Goal: Task Accomplishment & Management: Manage account settings

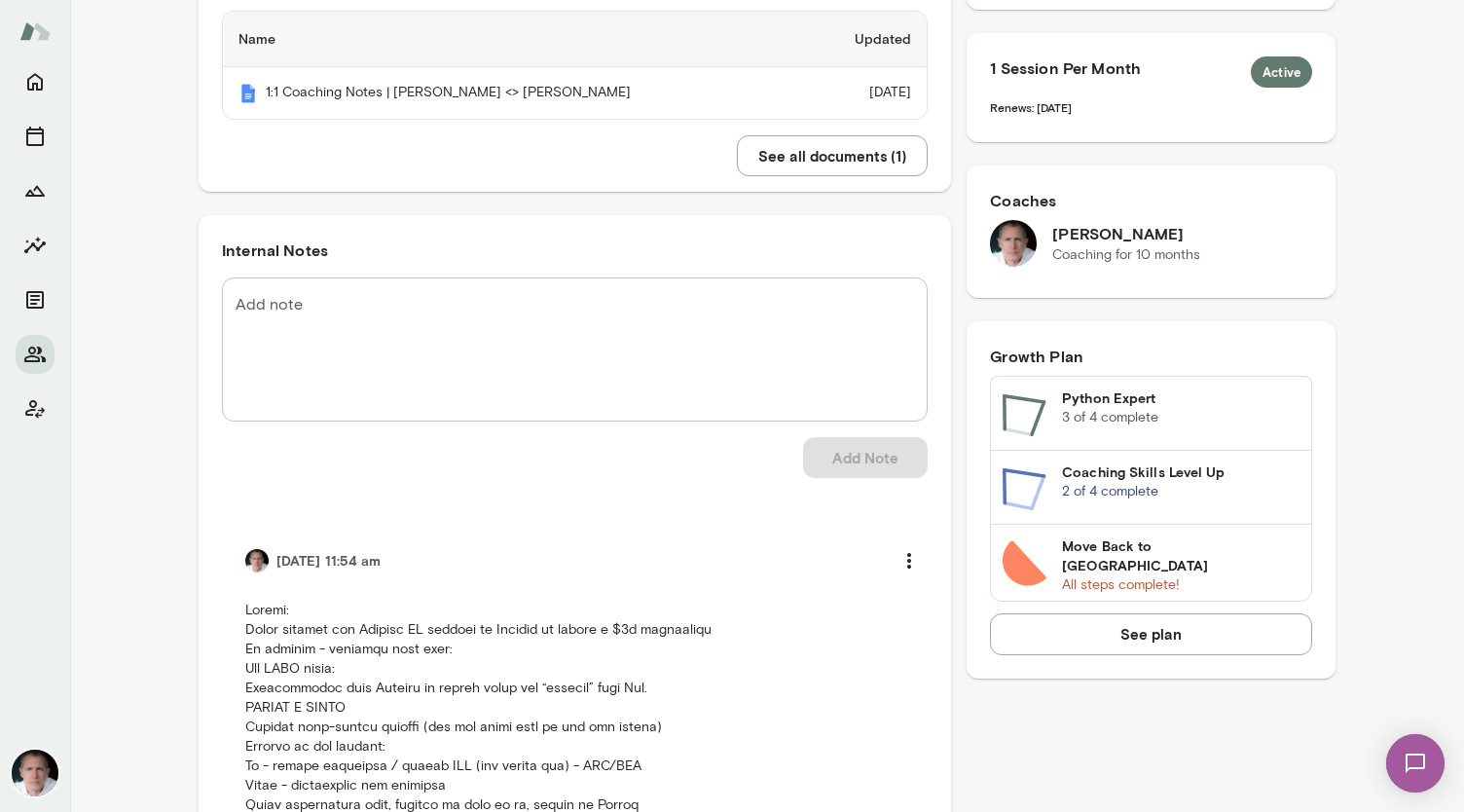
scroll to position [546, 0]
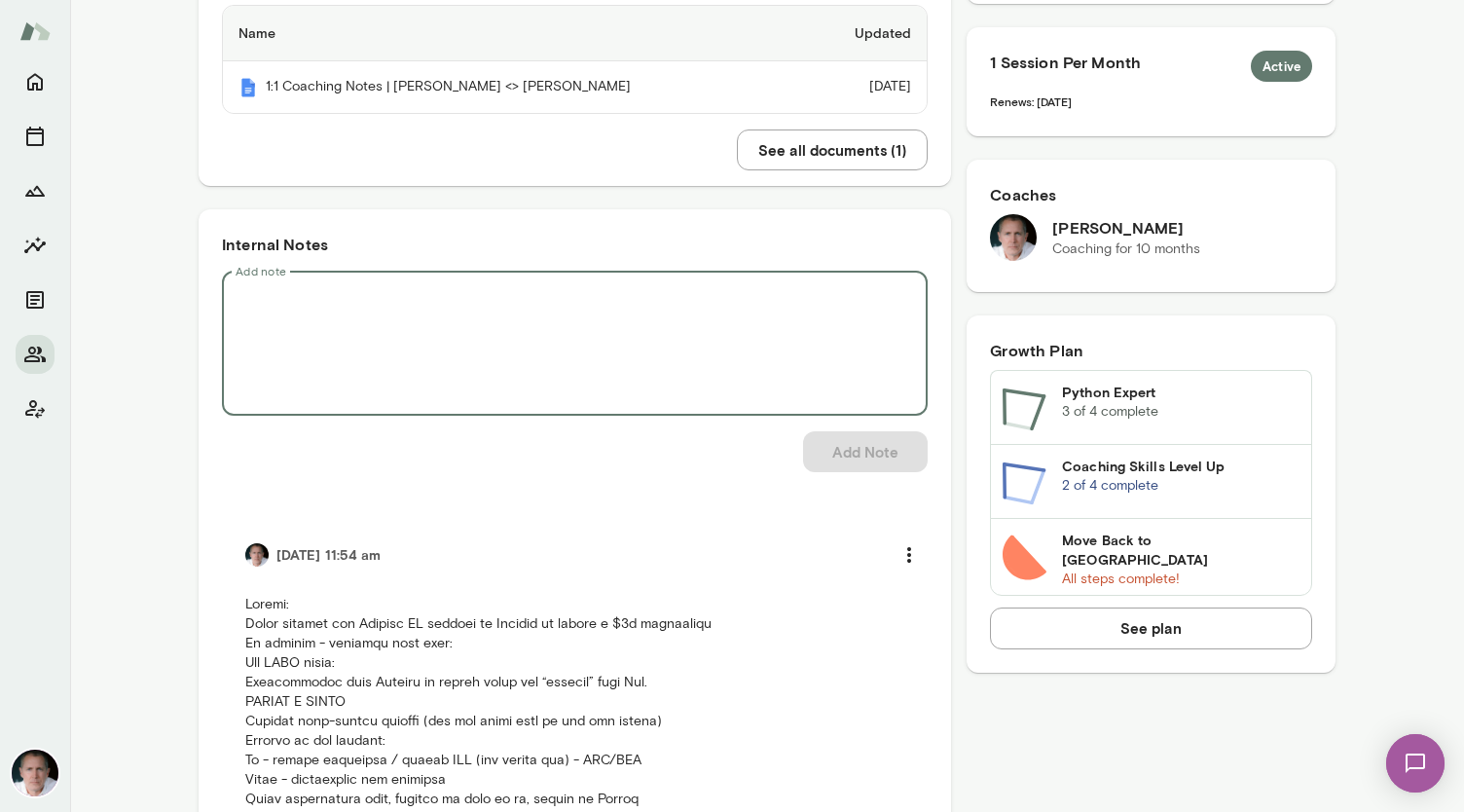
click at [397, 287] on textarea "Add note" at bounding box center [574, 343] width 679 height 112
paste textarea "**********"
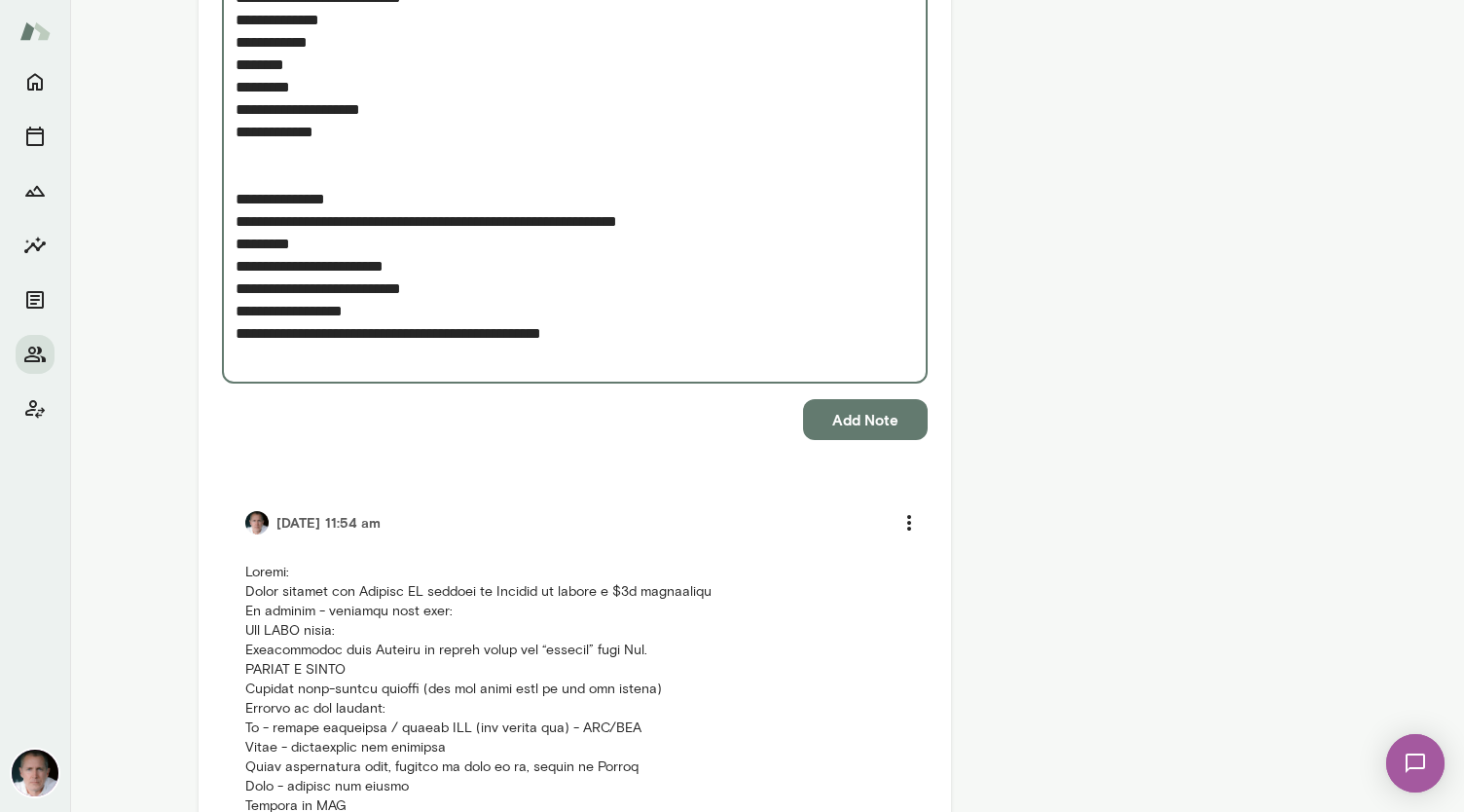
scroll to position [2169, 0]
type textarea "**********"
click at [729, 398] on button "Add Note" at bounding box center [865, 418] width 124 height 41
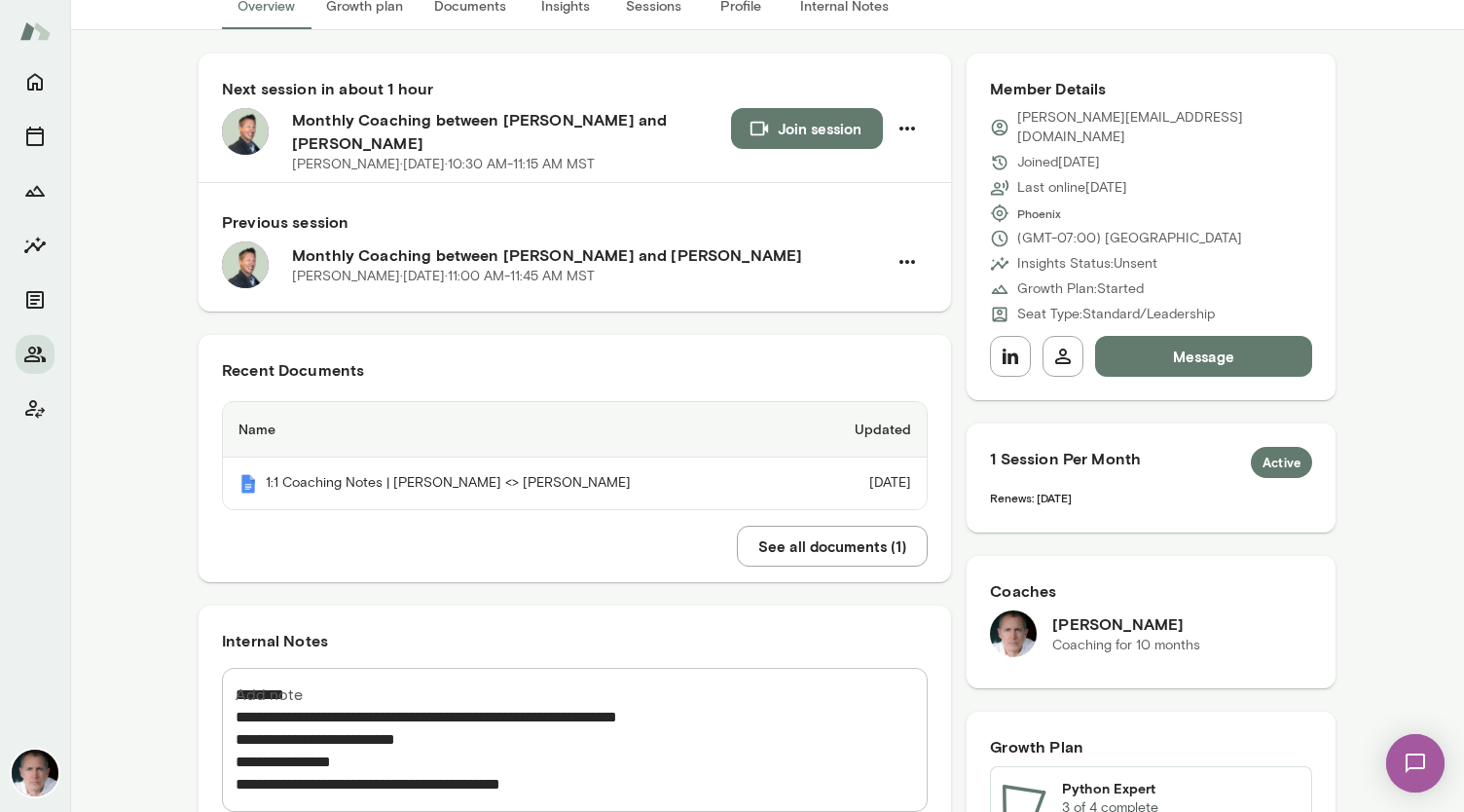
scroll to position [0, 0]
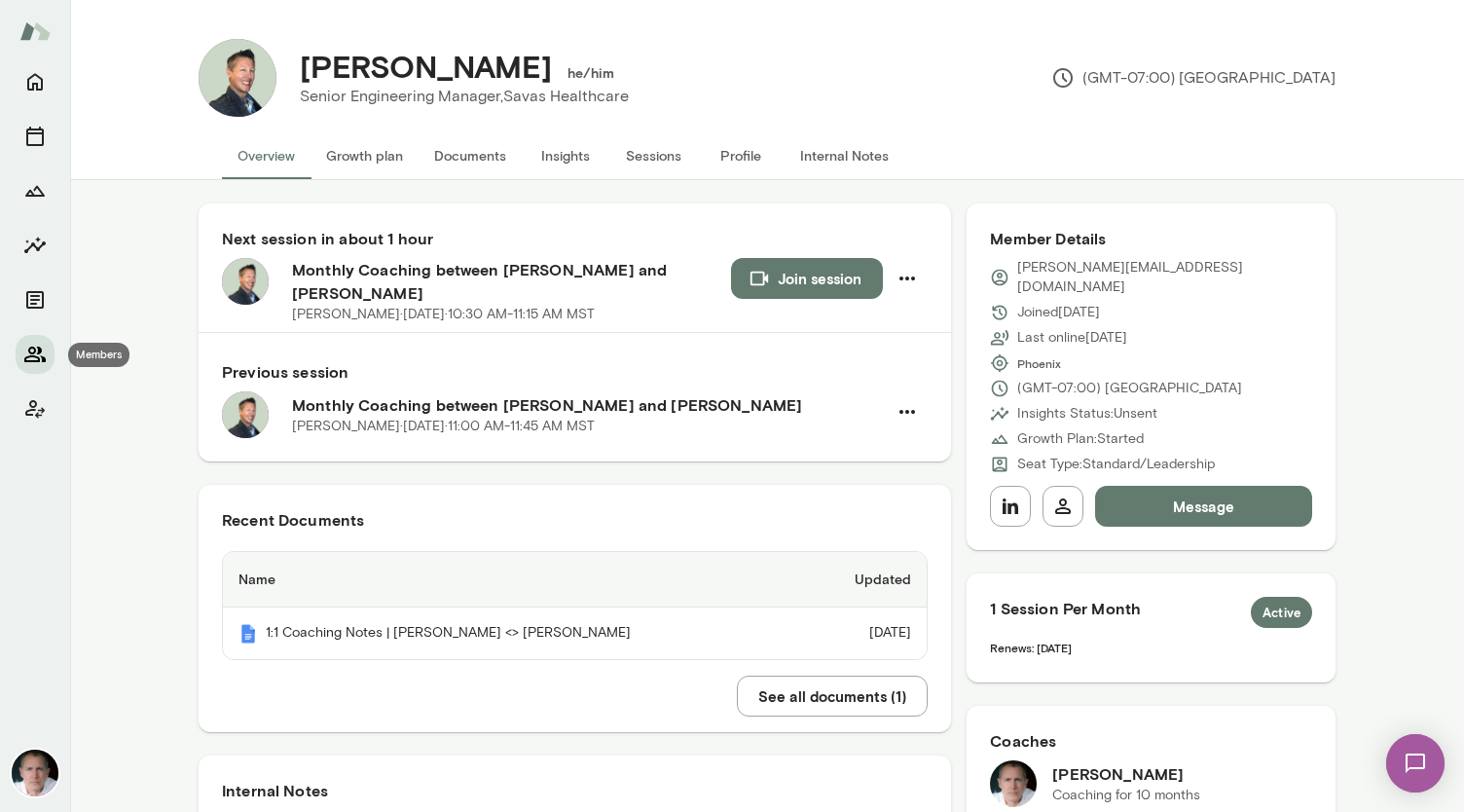
click at [31, 346] on icon "Members" at bounding box center [36, 355] width 24 height 24
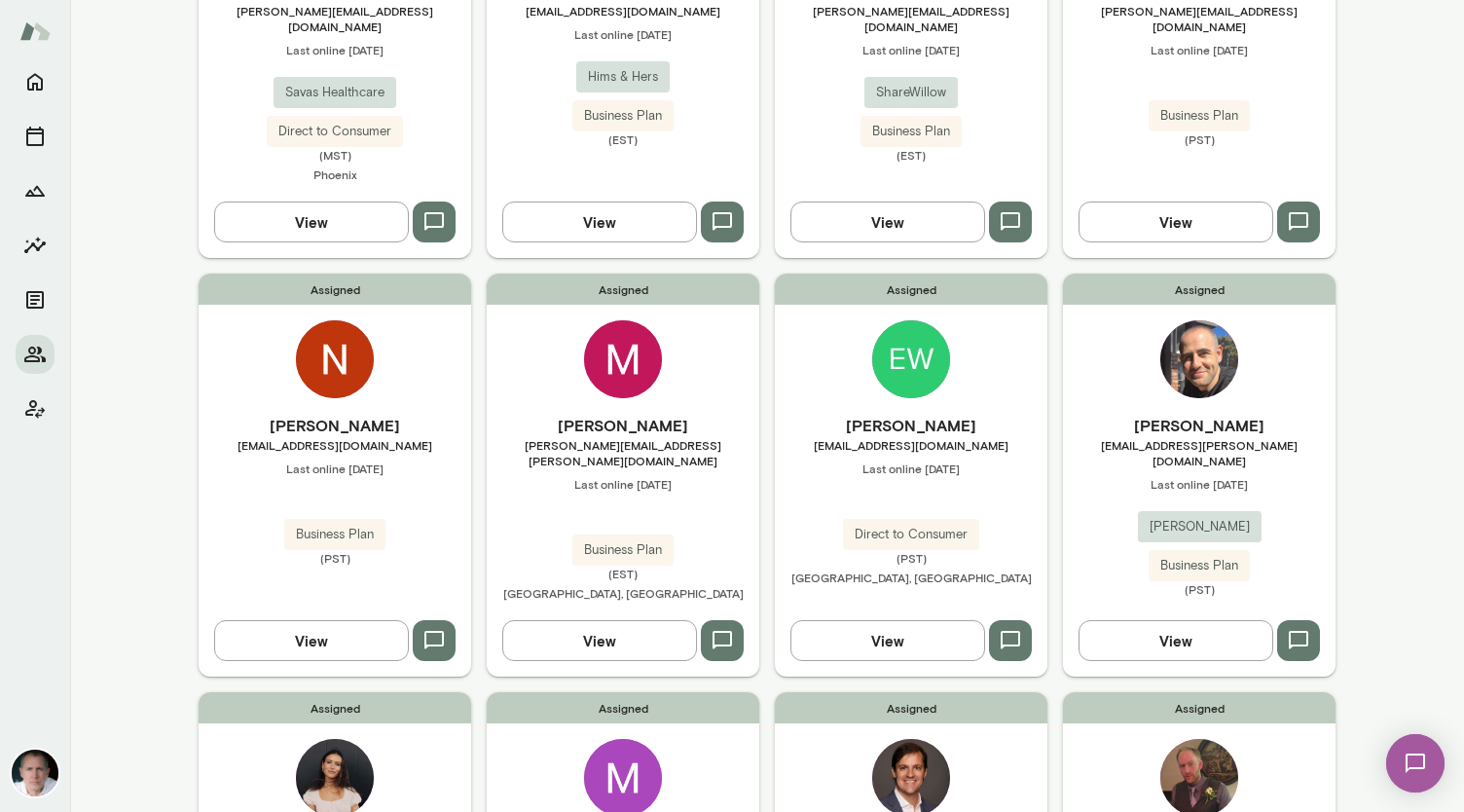
scroll to position [780, 0]
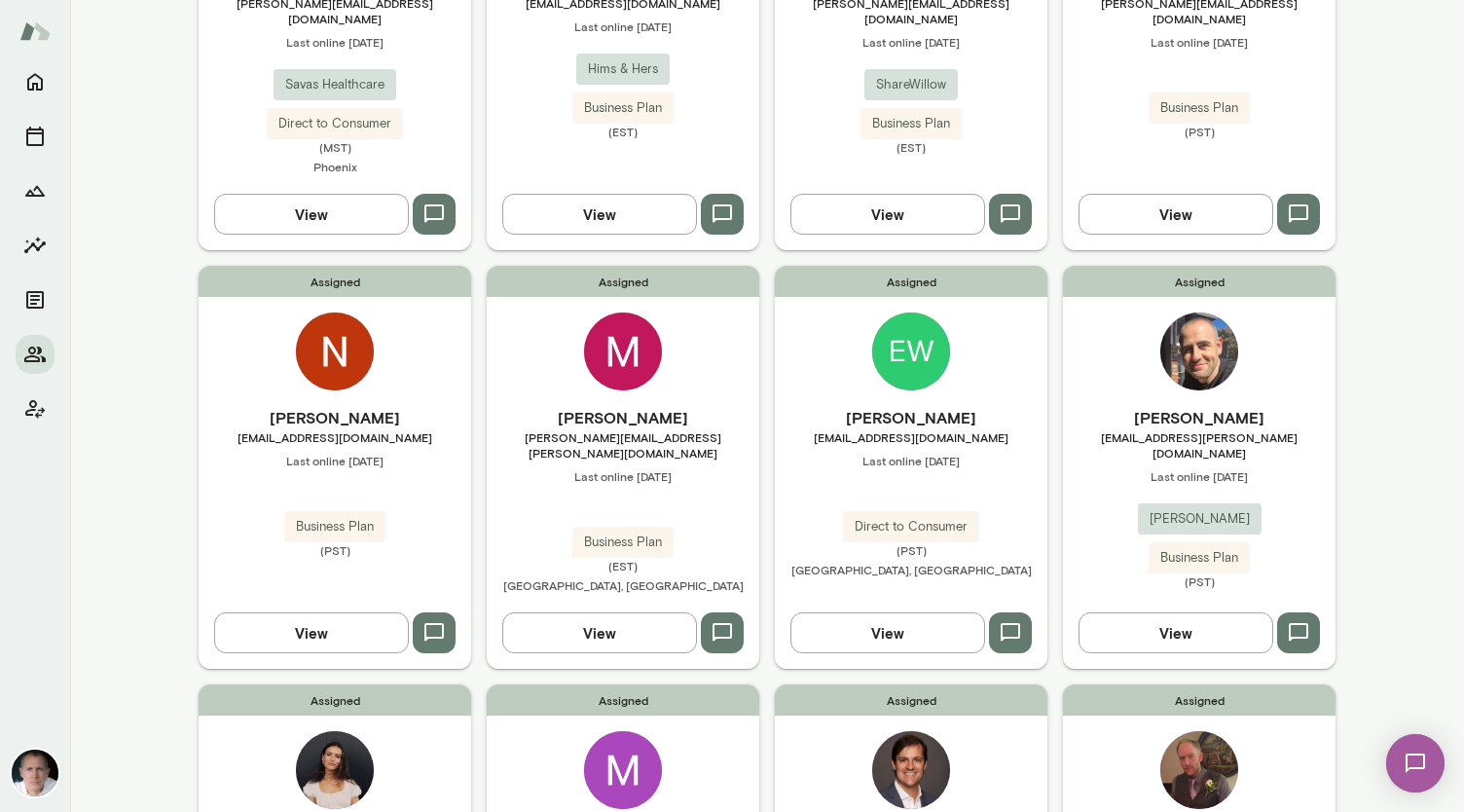
click at [327, 312] on img at bounding box center [335, 351] width 78 height 78
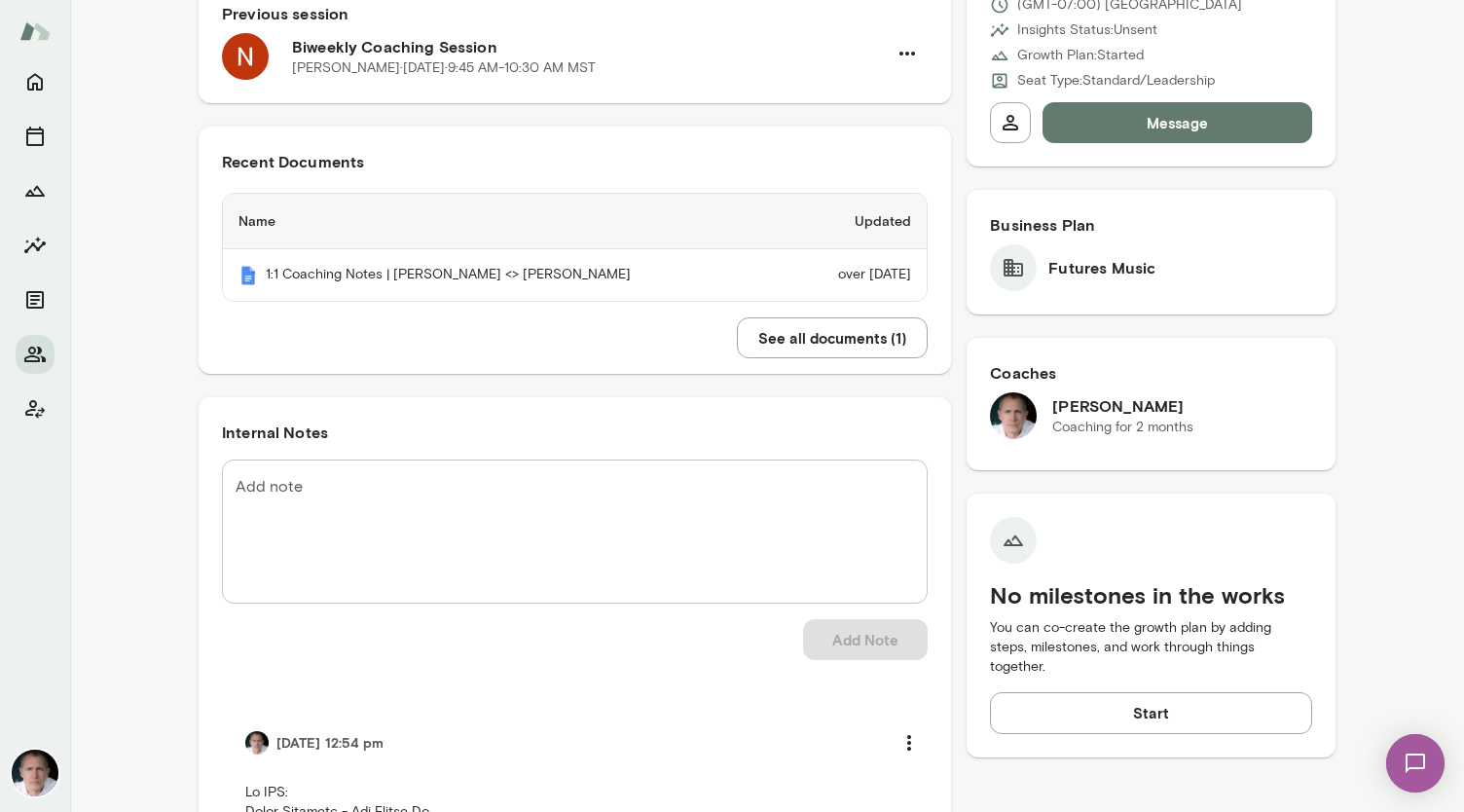
scroll to position [416, 0]
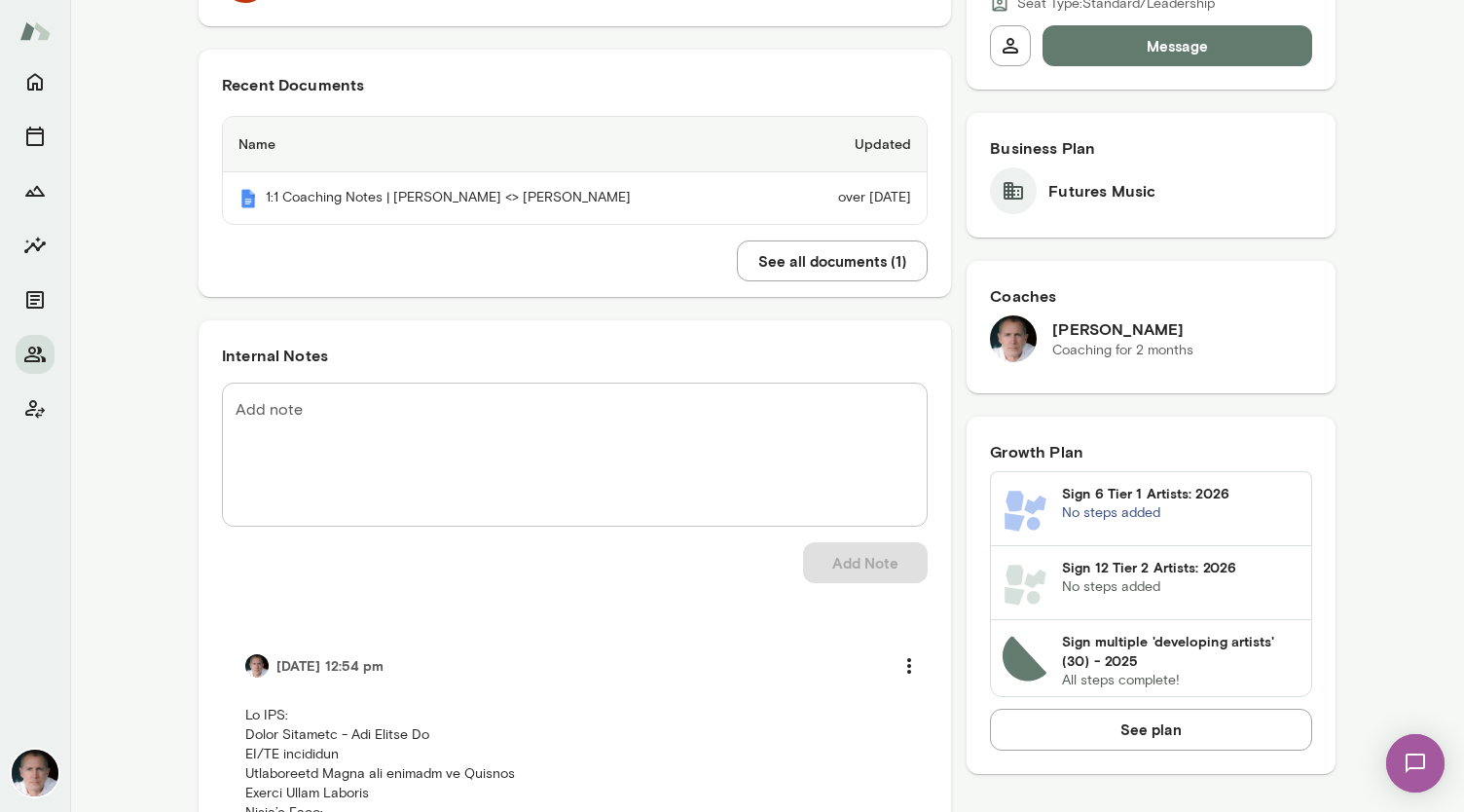
click at [402, 434] on textarea "Add note" at bounding box center [574, 453] width 679 height 112
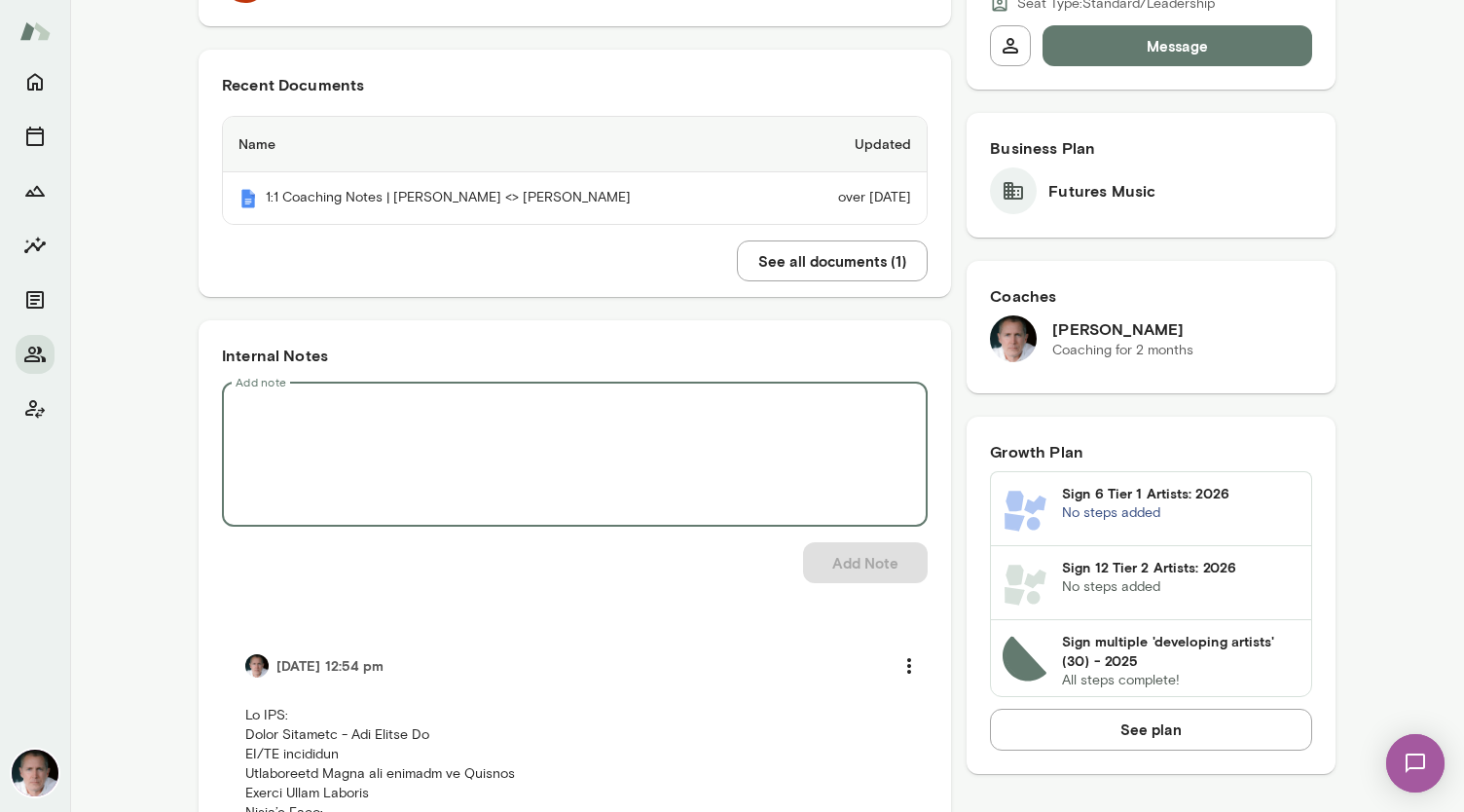
paste textarea "**********"
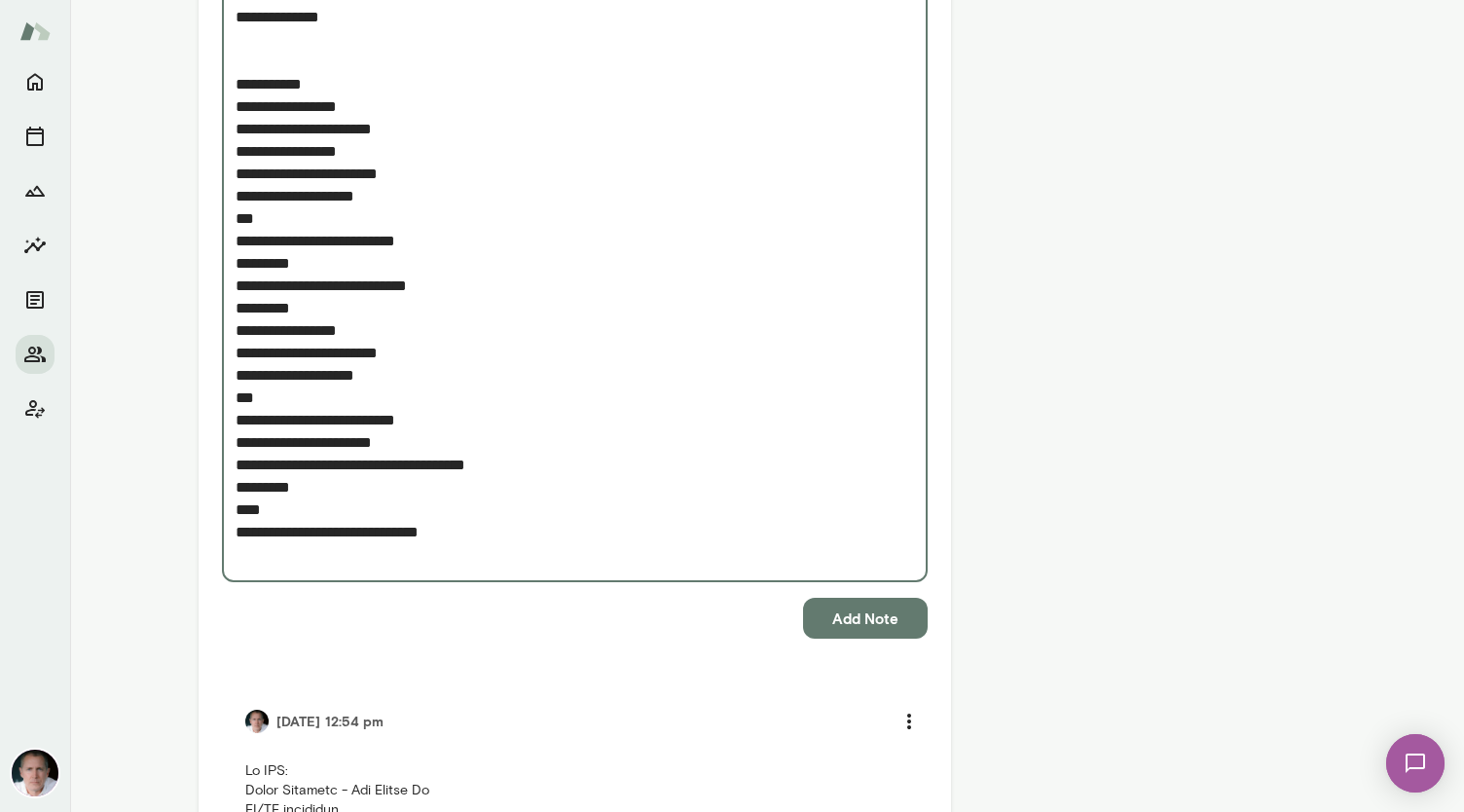
scroll to position [1548, 0]
type textarea "**********"
click at [729, 612] on button "Add Note" at bounding box center [865, 616] width 124 height 41
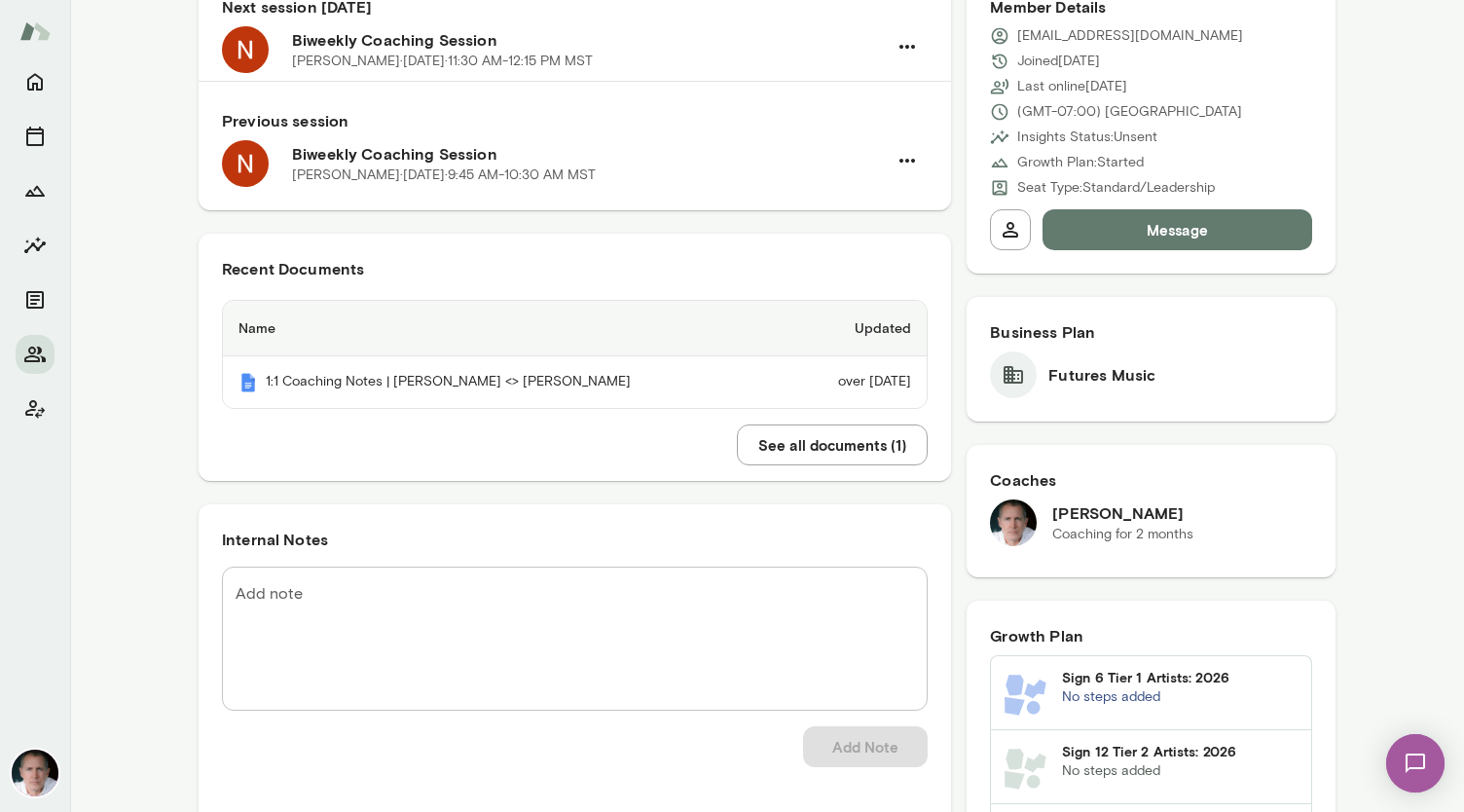
scroll to position [0, 0]
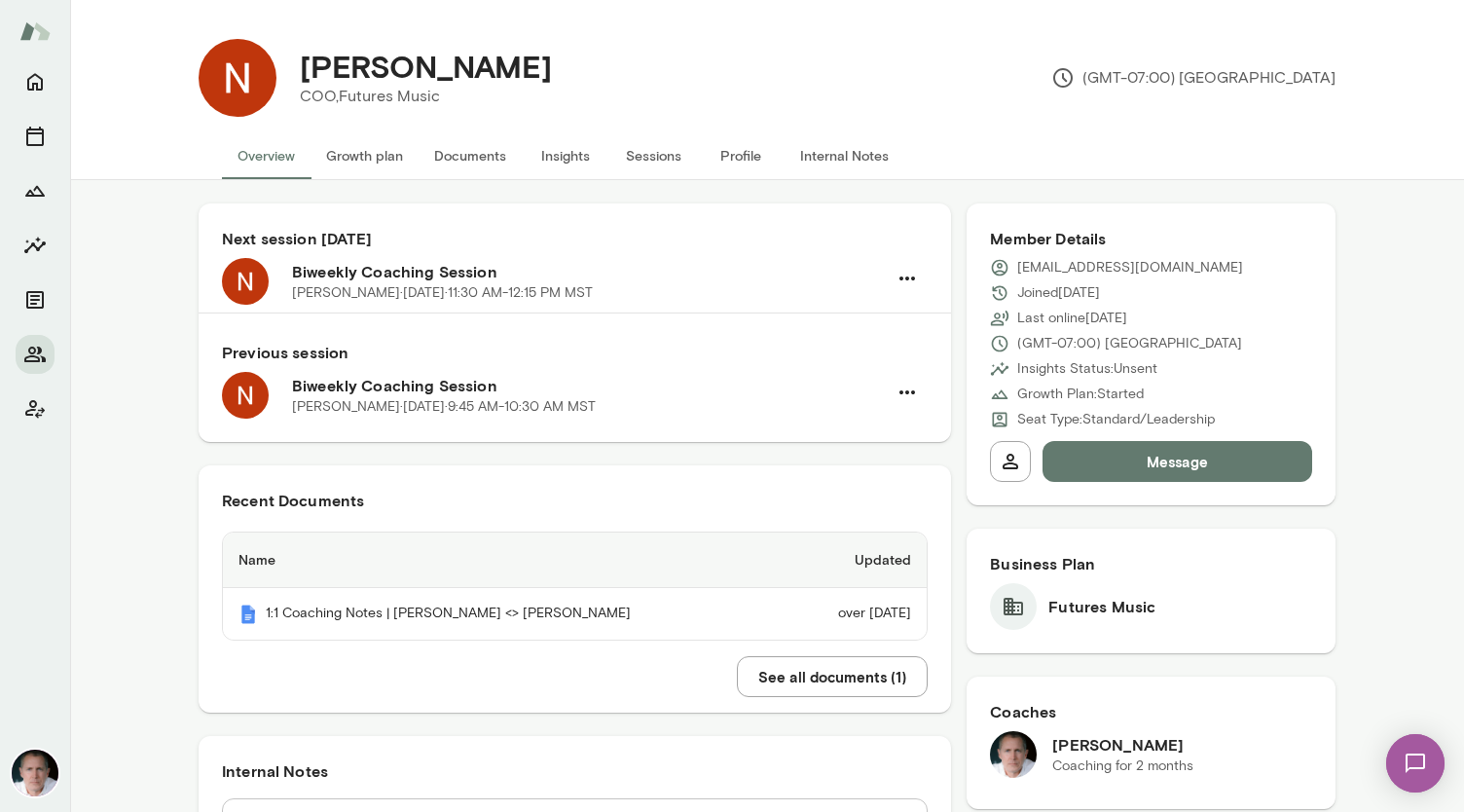
click at [650, 155] on button "Sessions" at bounding box center [653, 155] width 88 height 46
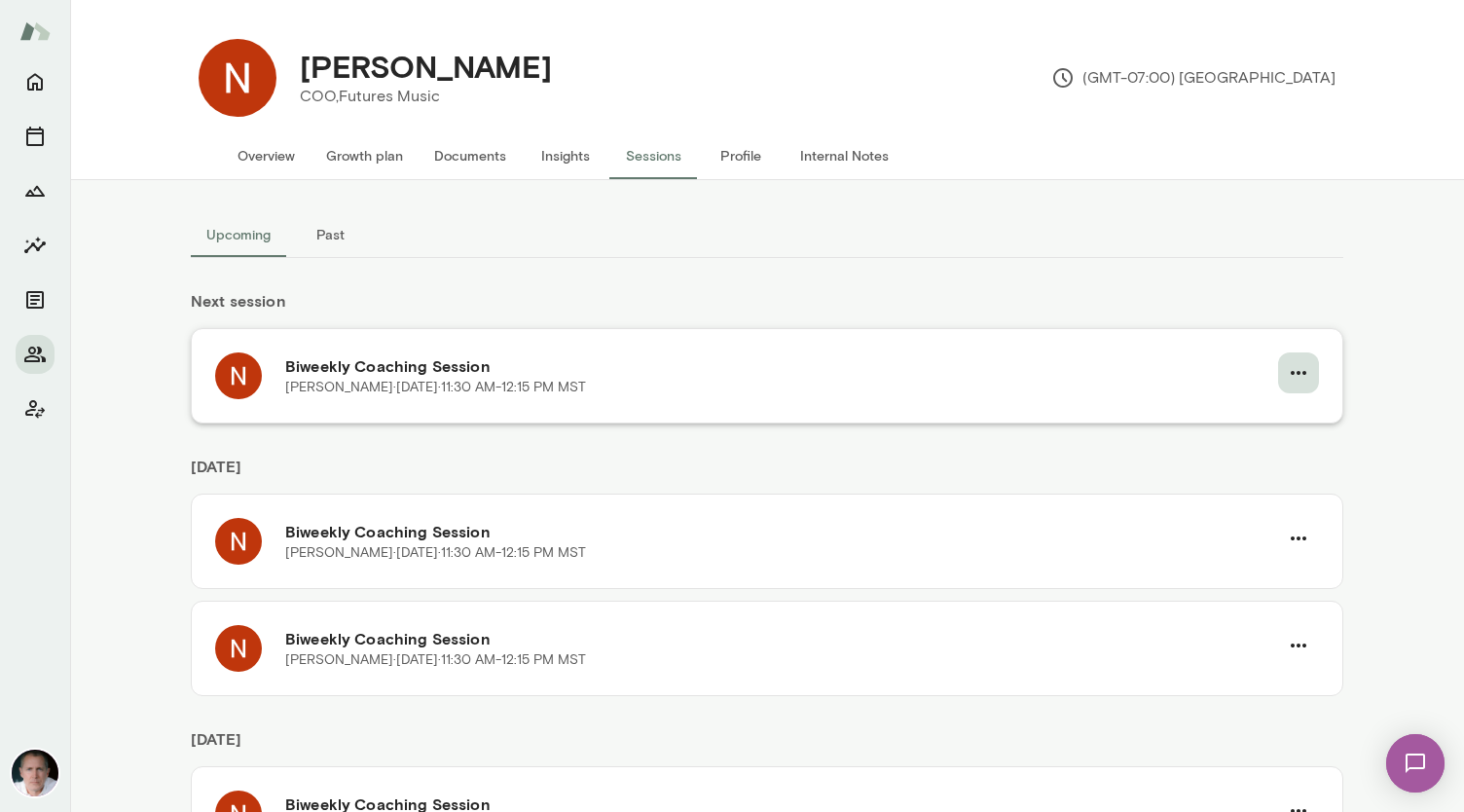
click at [729, 367] on icon "button" at bounding box center [1299, 373] width 24 height 24
click at [729, 414] on span "Reschedule" at bounding box center [1257, 418] width 84 height 24
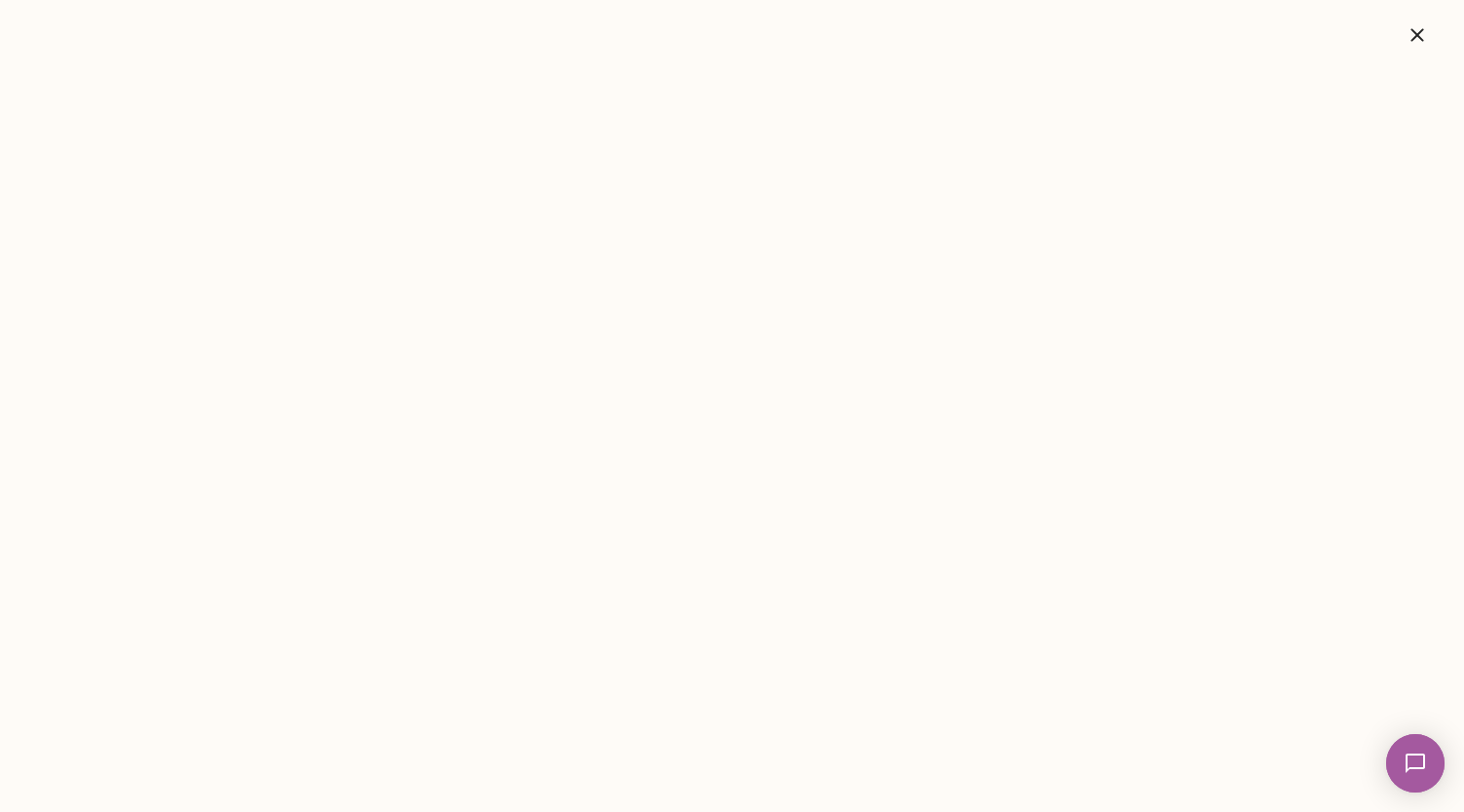
click at [729, 42] on icon "button" at bounding box center [1418, 36] width 24 height 24
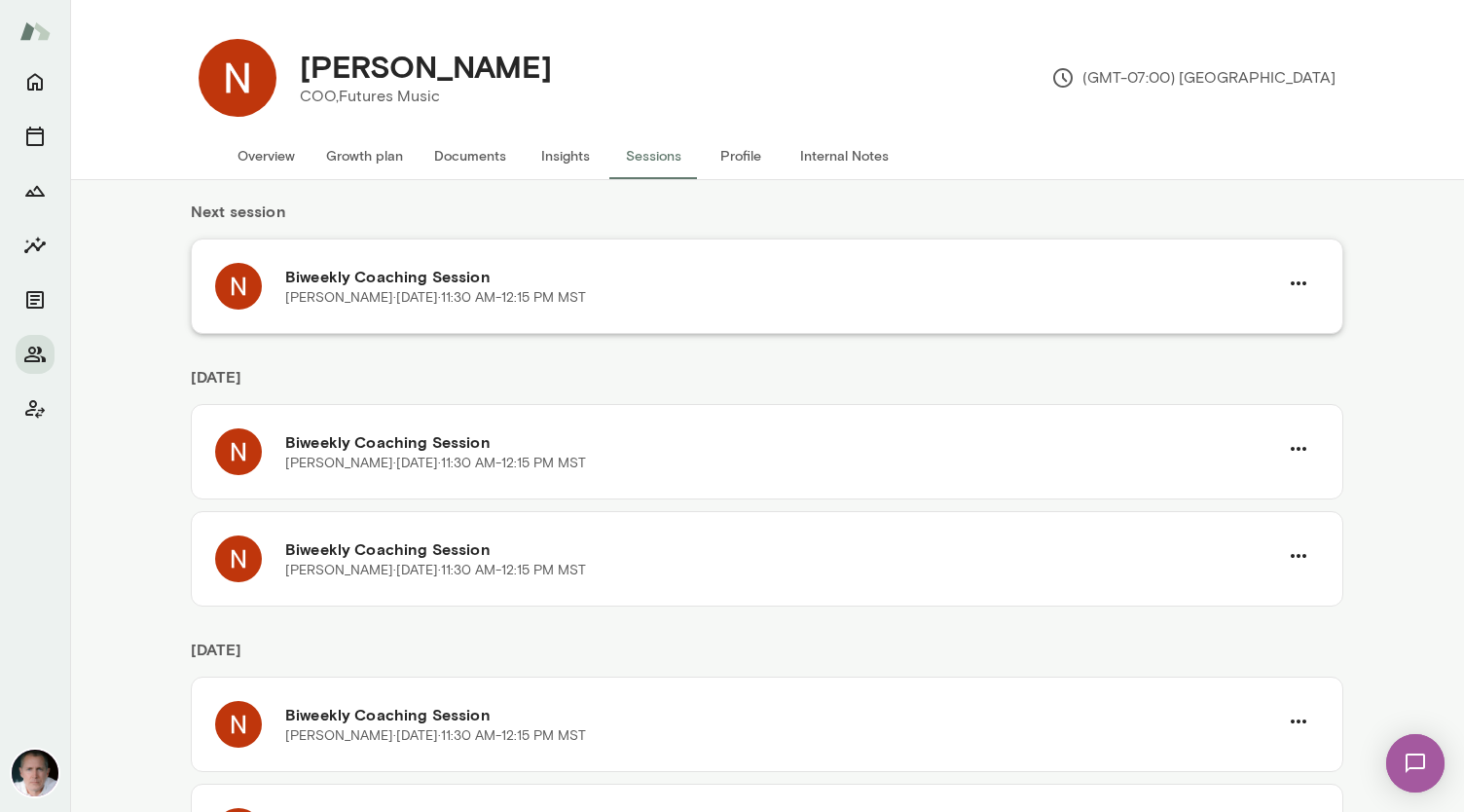
scroll to position [94, 0]
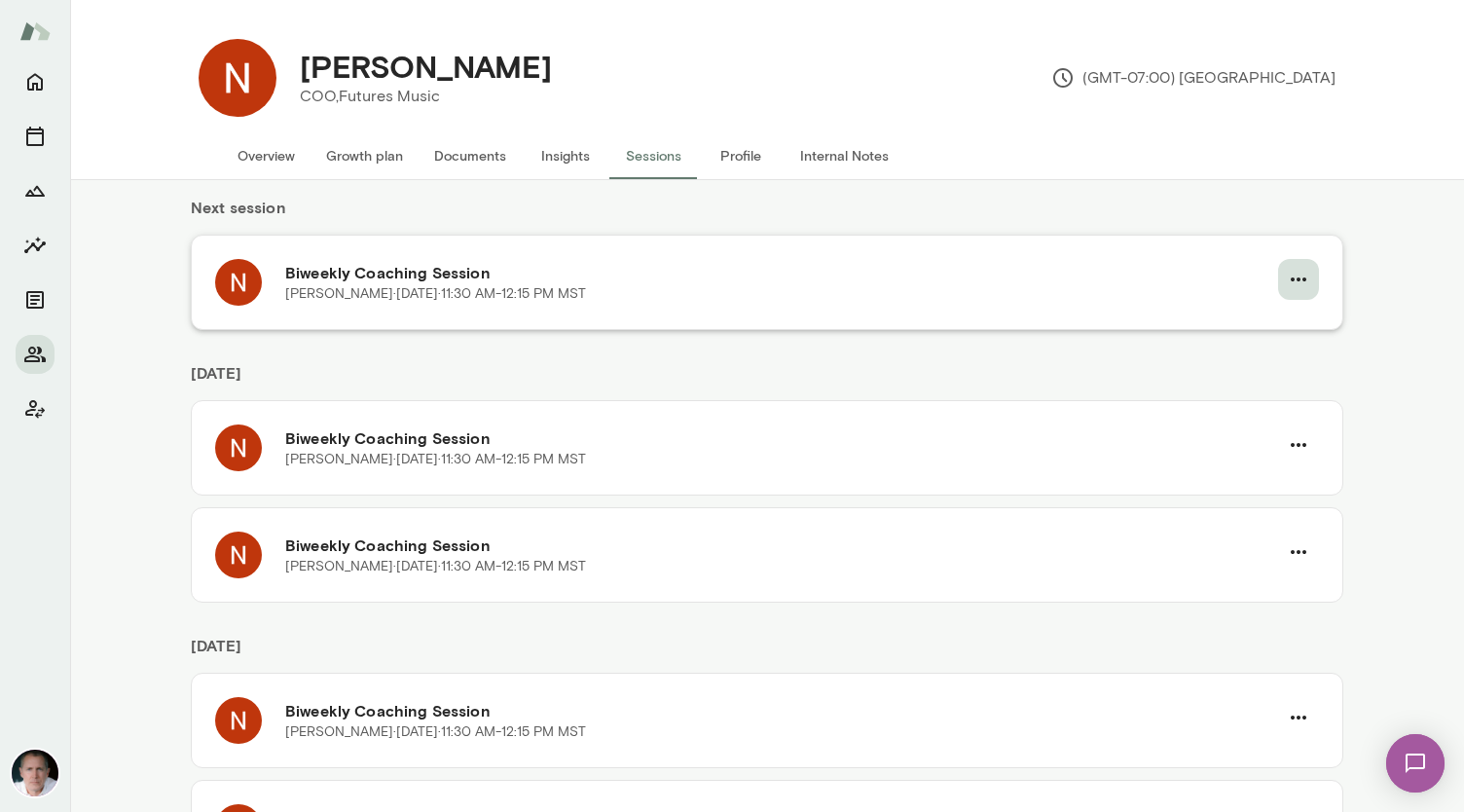
click at [729, 276] on icon "button" at bounding box center [1299, 280] width 24 height 24
click at [729, 362] on span "Cancel" at bounding box center [1257, 360] width 84 height 24
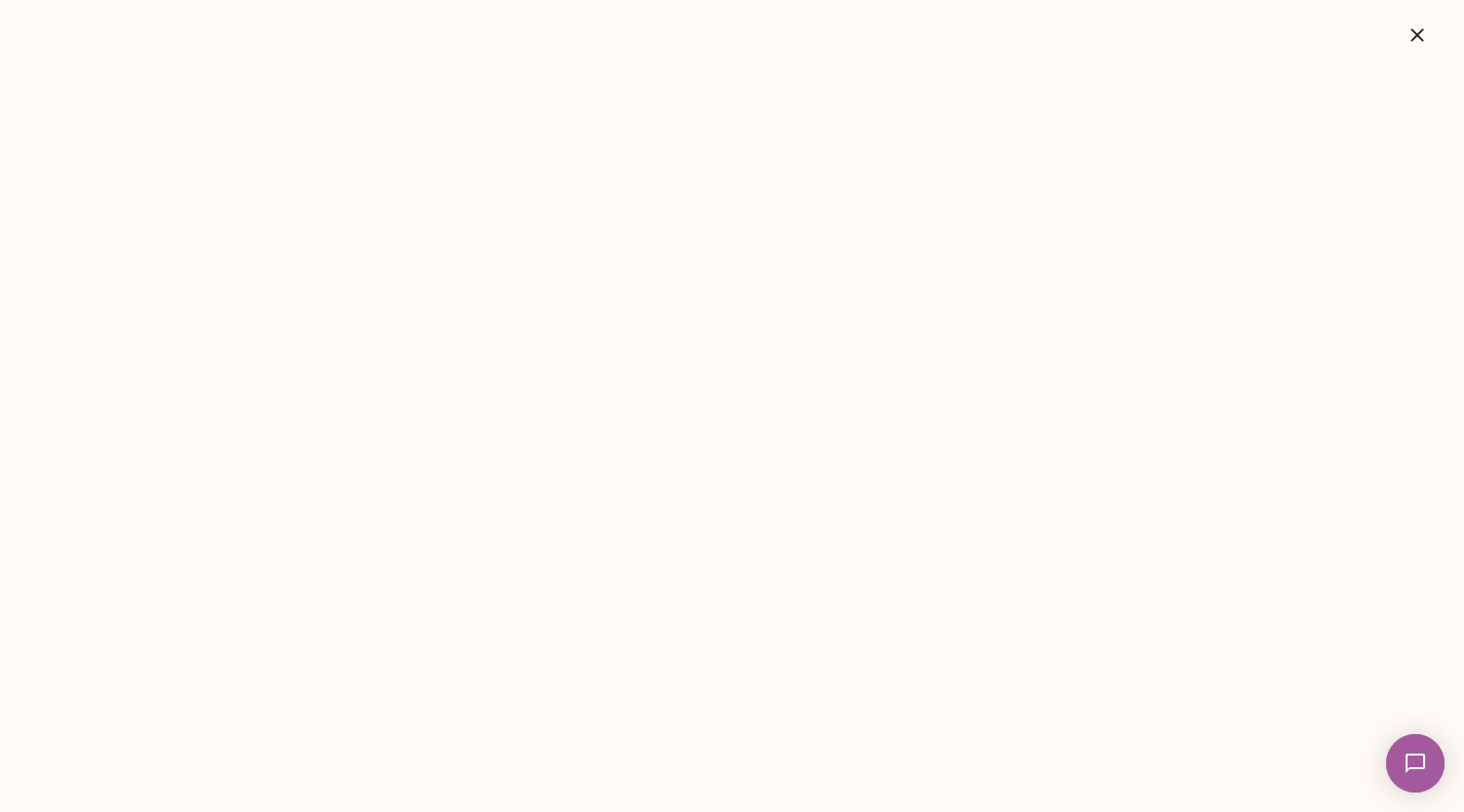
click at [729, 28] on icon "button" at bounding box center [1418, 36] width 24 height 24
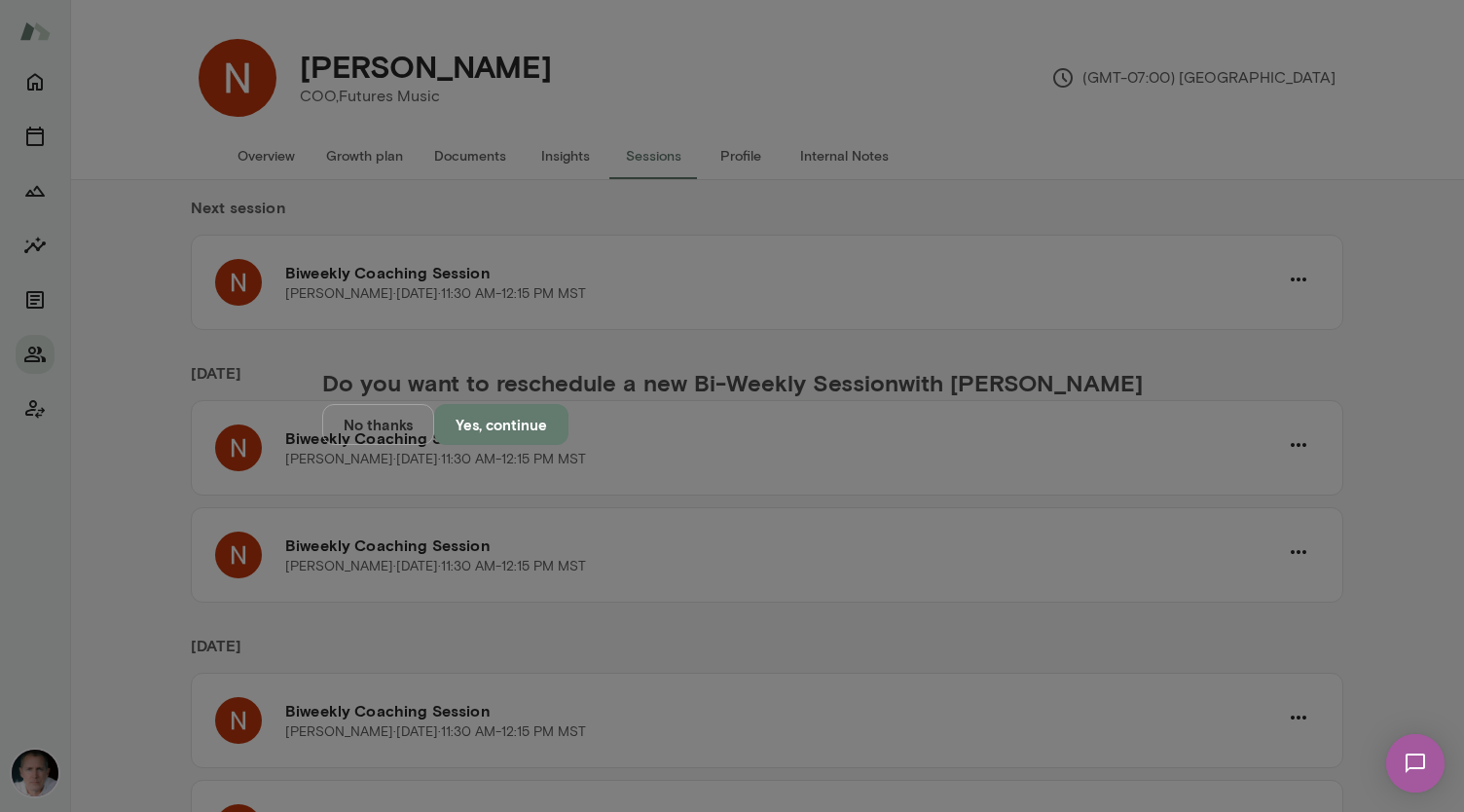
click at [569, 445] on button "Yes, continue" at bounding box center [502, 424] width 134 height 41
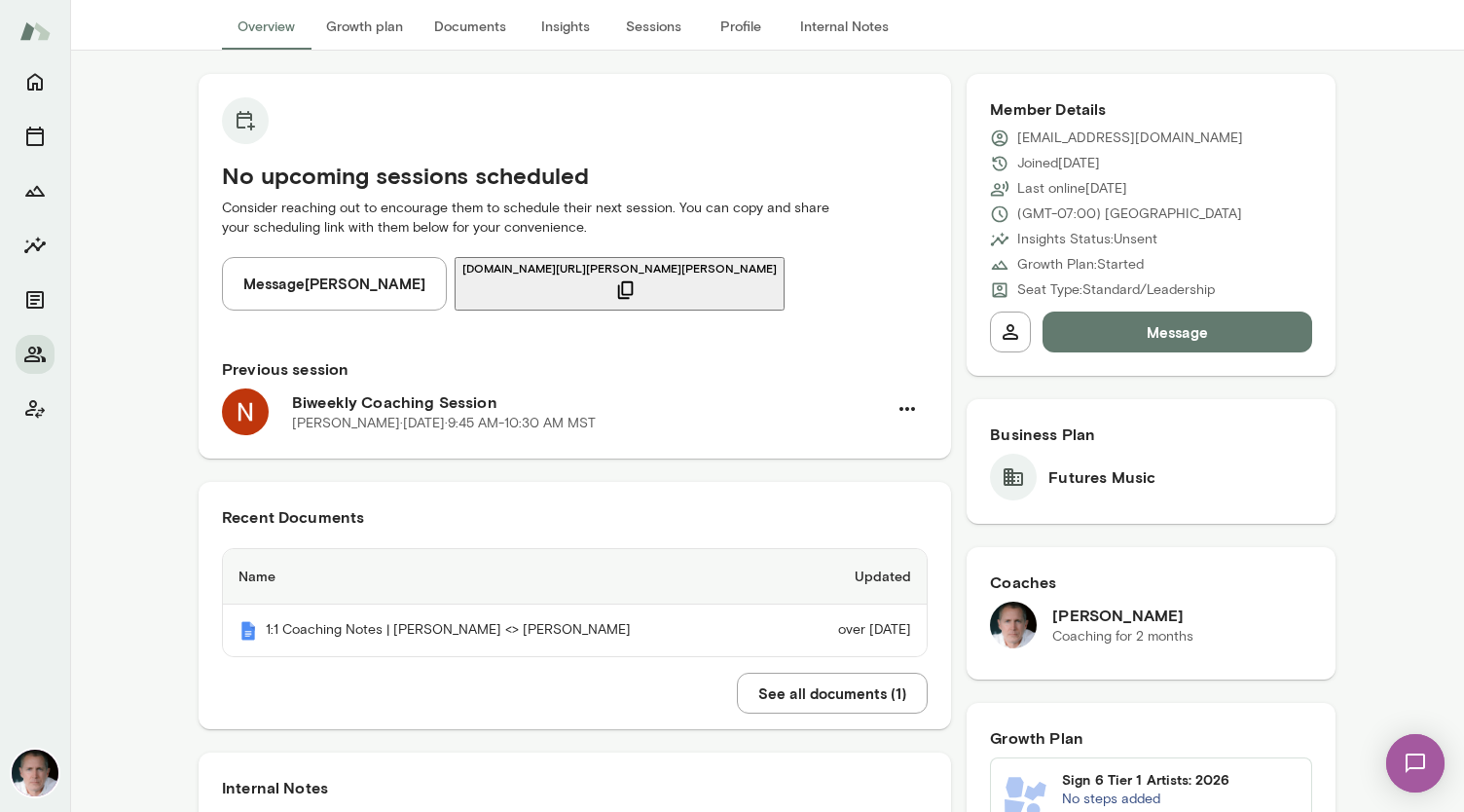
scroll to position [130, 0]
click at [624, 279] on icon "button" at bounding box center [626, 289] width 22 height 22
drag, startPoint x: 1155, startPoint y: 138, endPoint x: 1013, endPoint y: 148, distance: 142.4
click at [729, 148] on div "[PERSON_NAME][EMAIL_ADDRESS][DOMAIN_NAME] Joined [DATE] Last online [DATE] (GMT…" at bounding box center [1151, 212] width 322 height 171
copy p "[EMAIL_ADDRESS][DOMAIN_NAME]"
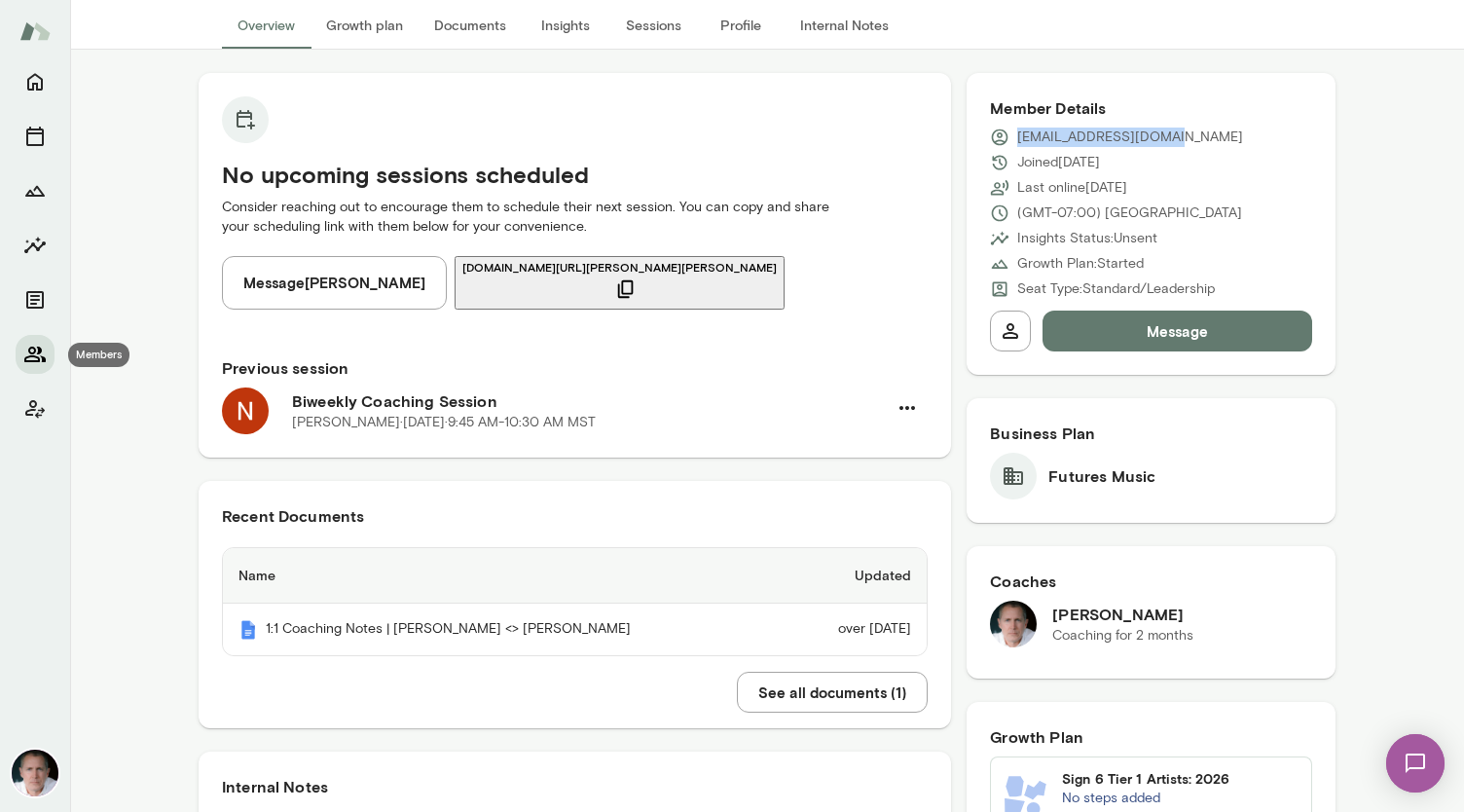
click at [32, 356] on icon "Members" at bounding box center [36, 355] width 24 height 24
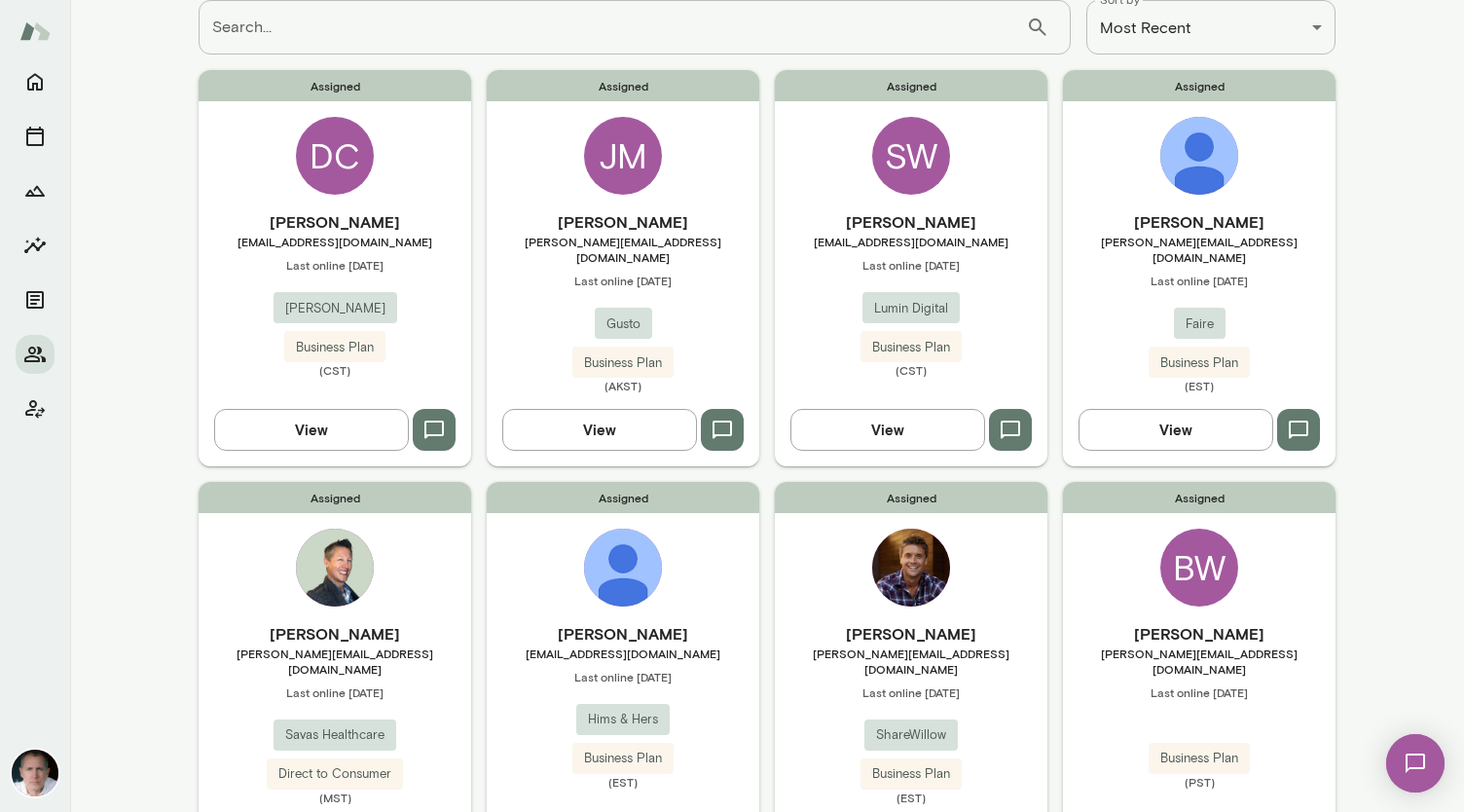
click at [729, 144] on div "SW" at bounding box center [911, 155] width 78 height 78
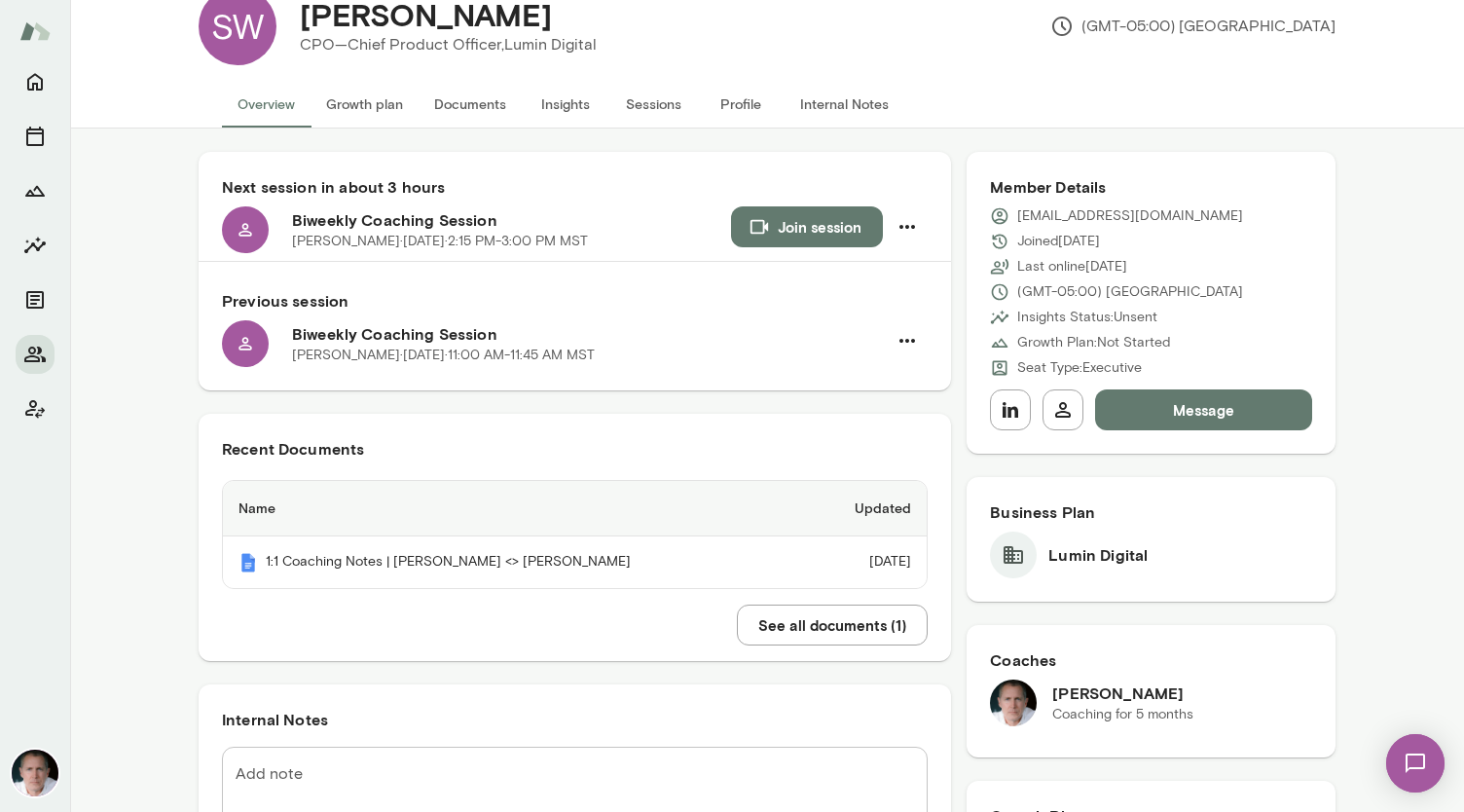
scroll to position [42, 0]
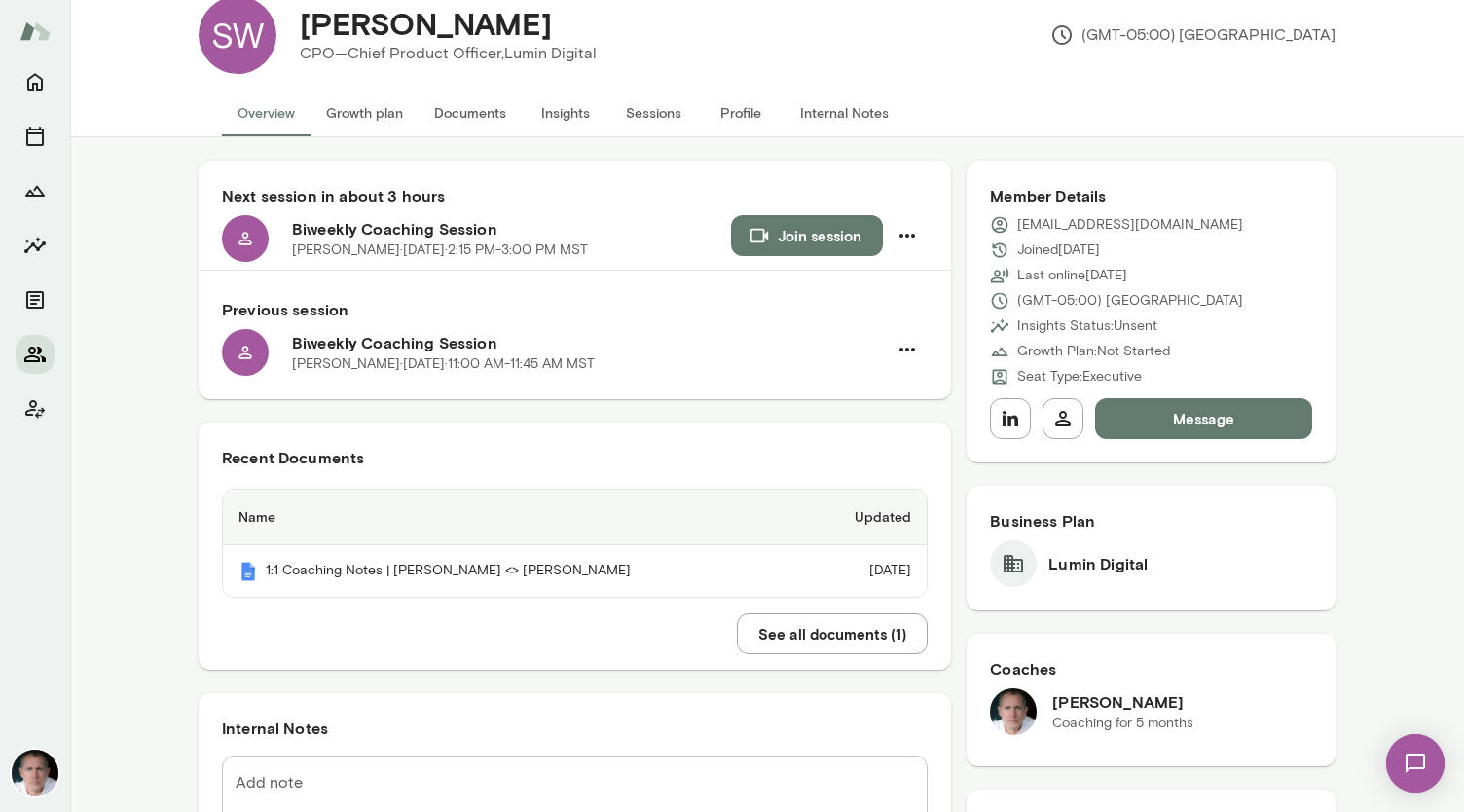
click at [32, 354] on icon "Members" at bounding box center [36, 355] width 22 height 16
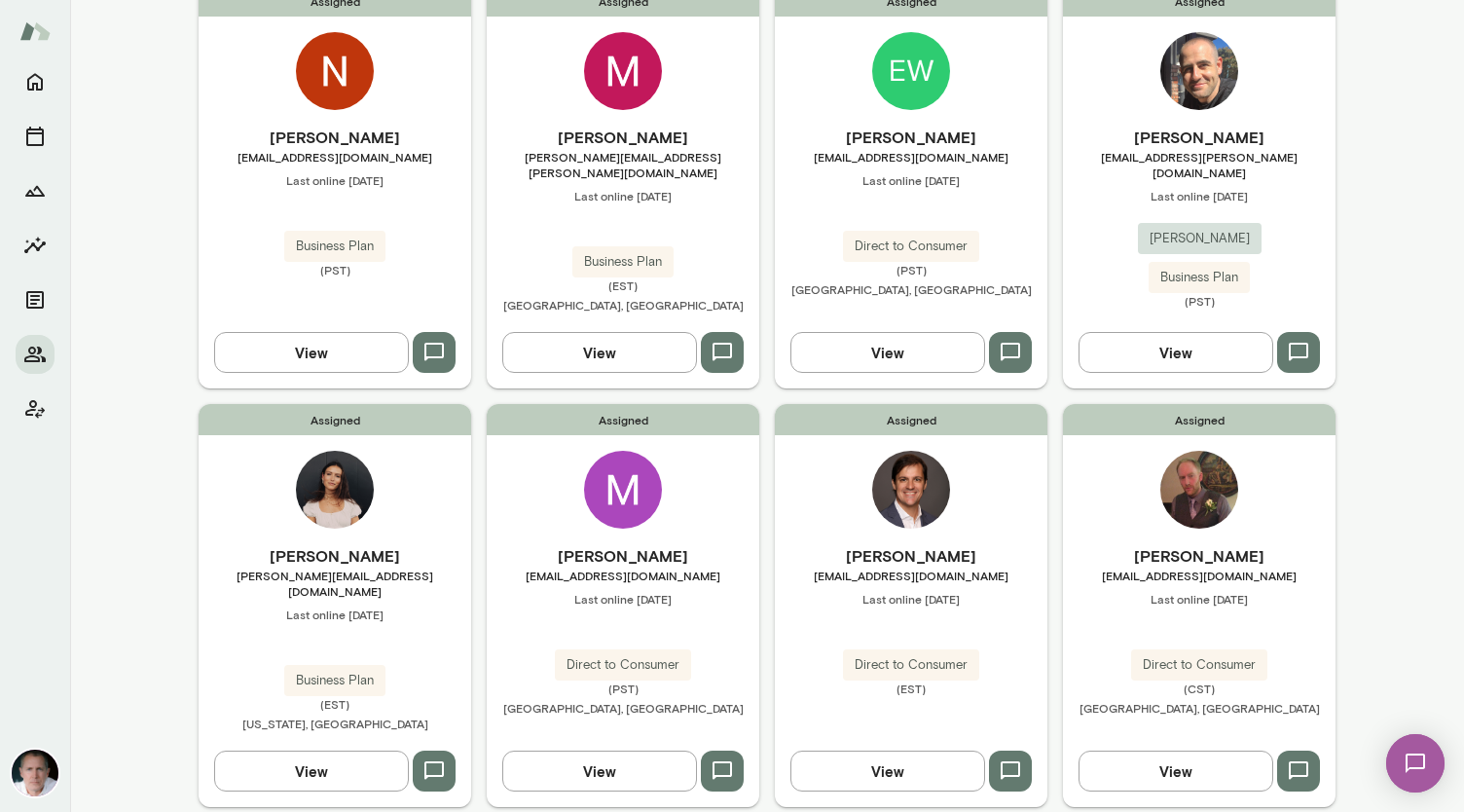
scroll to position [1065, 0]
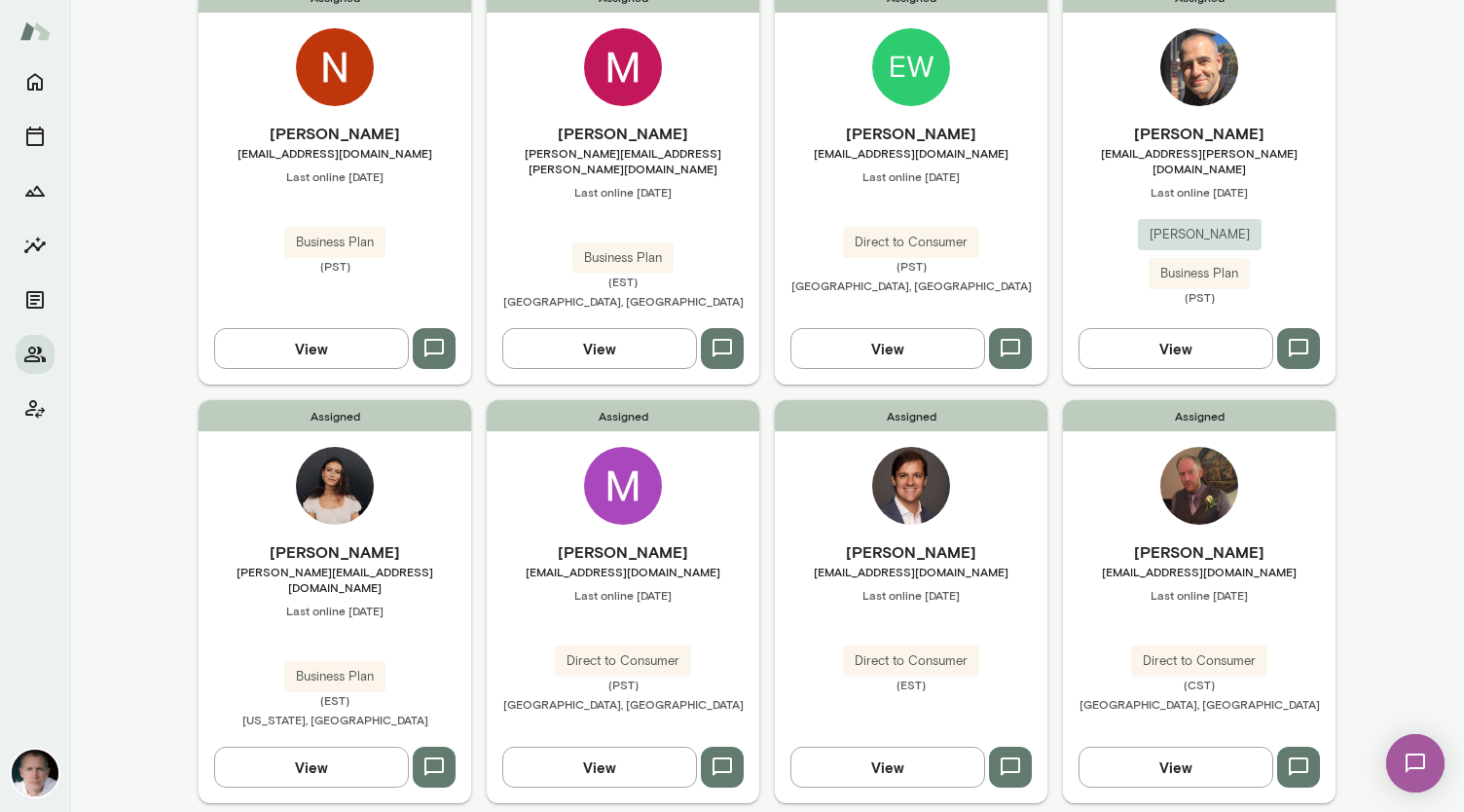
click at [616, 447] on img at bounding box center [622, 485] width 78 height 78
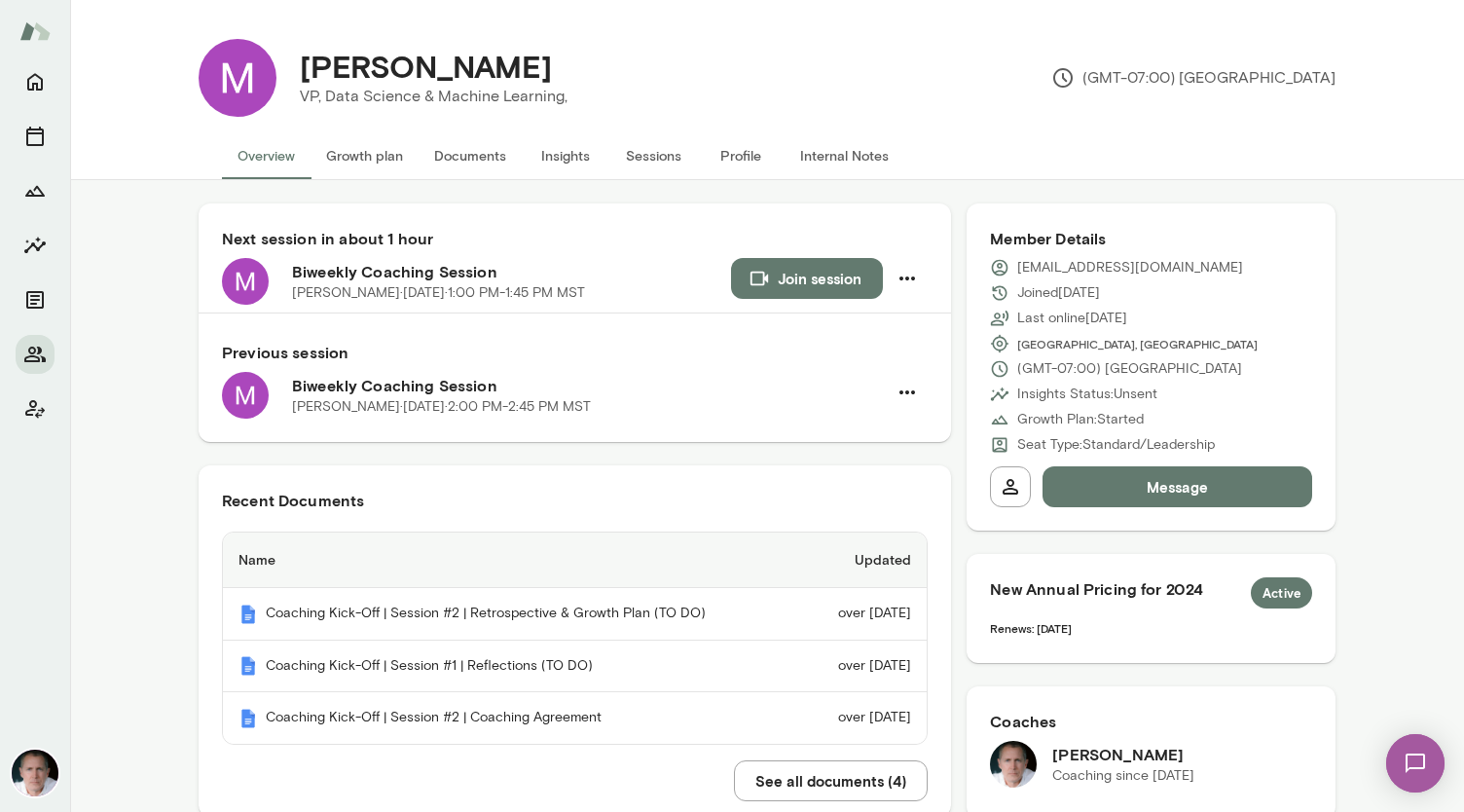
scroll to position [233, 0]
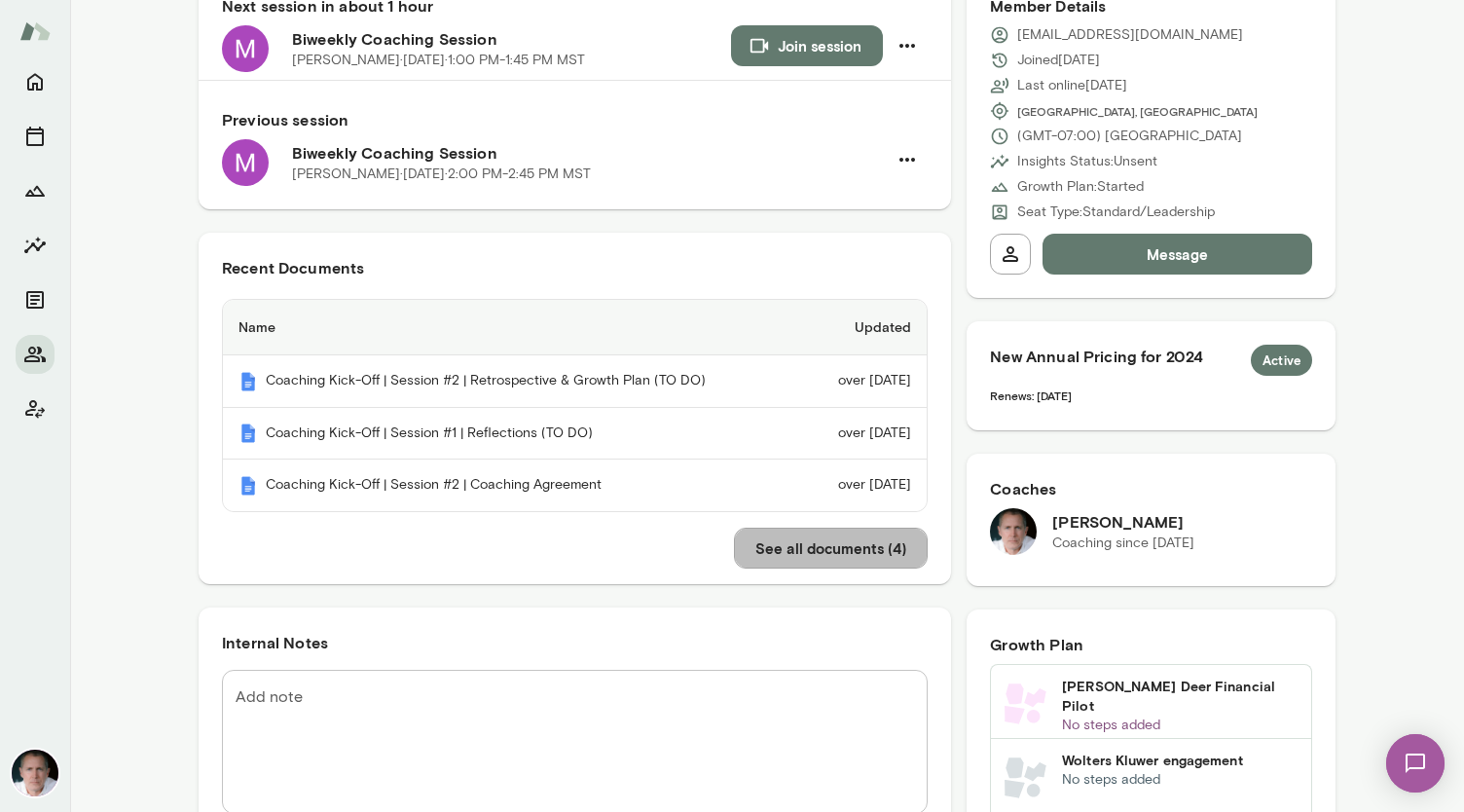
click at [729, 555] on button "See all documents ( 4 )" at bounding box center [831, 547] width 194 height 41
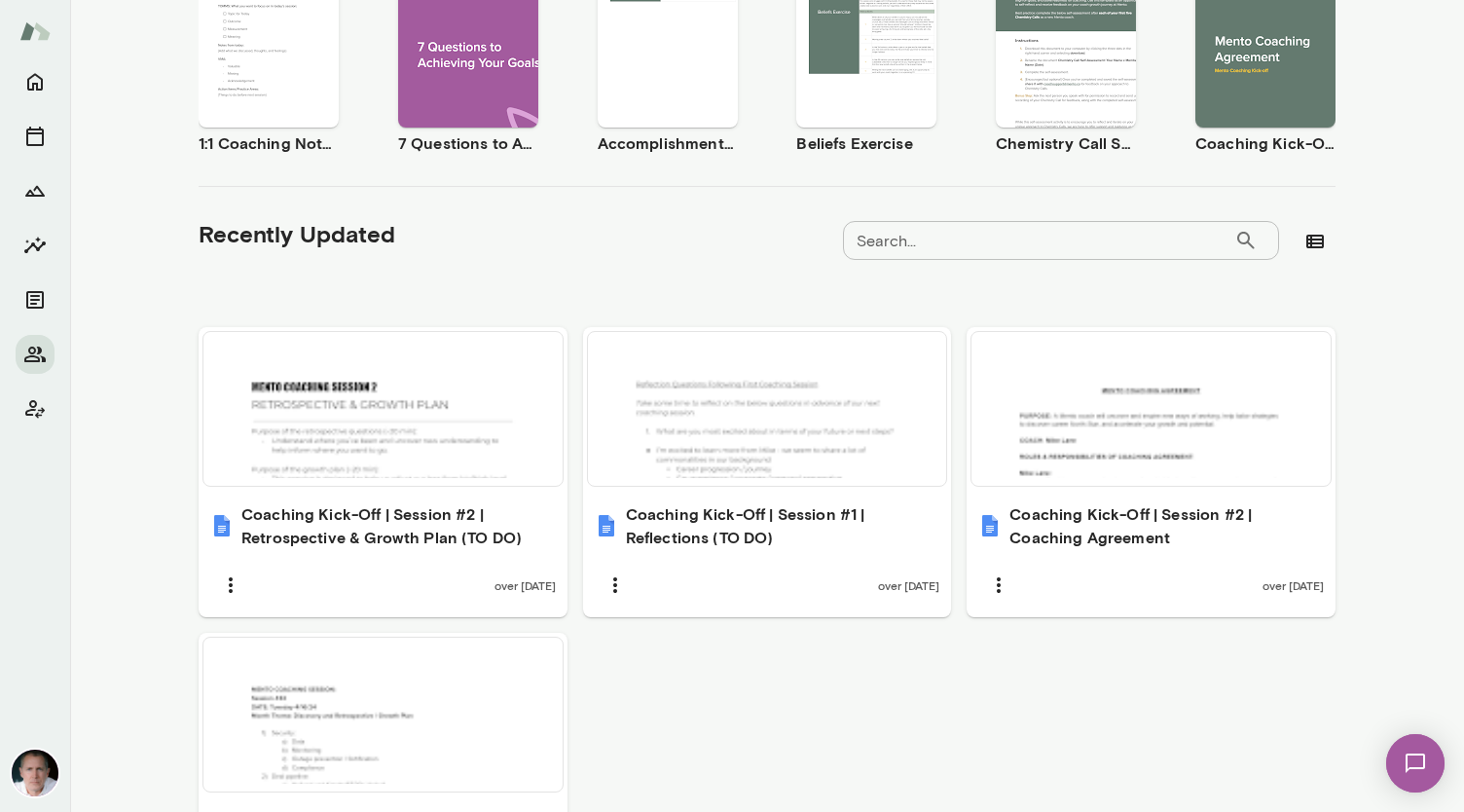
scroll to position [605, 0]
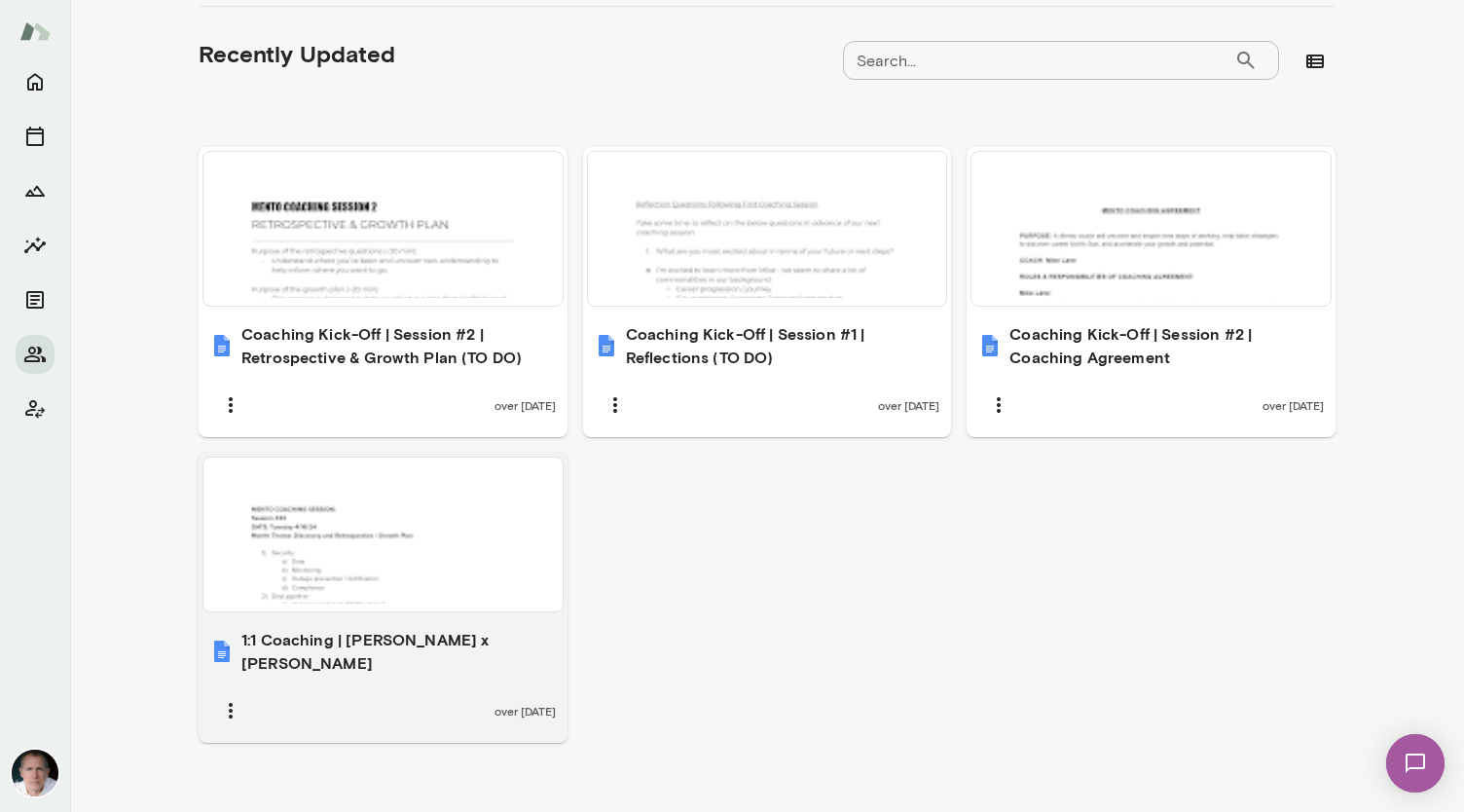
click at [389, 554] on div at bounding box center [383, 534] width 344 height 138
